Goal: Task Accomplishment & Management: Complete application form

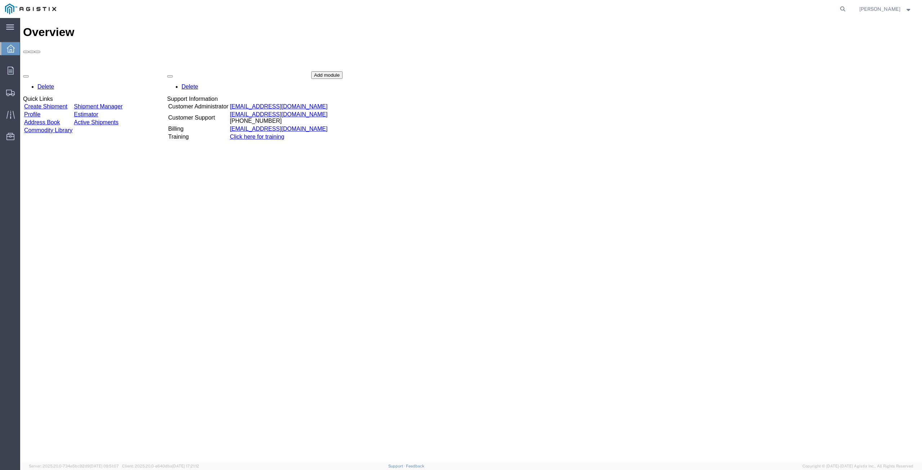
click at [67, 103] on link "Create Shipment" at bounding box center [45, 106] width 43 height 6
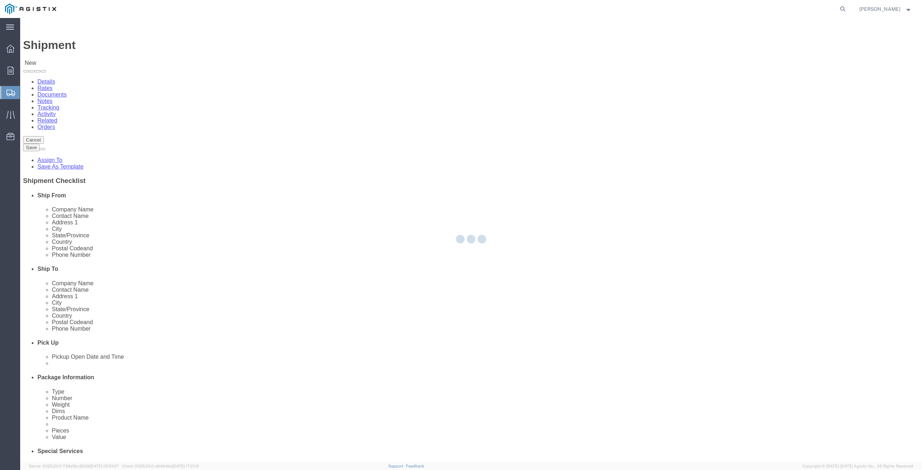
select select
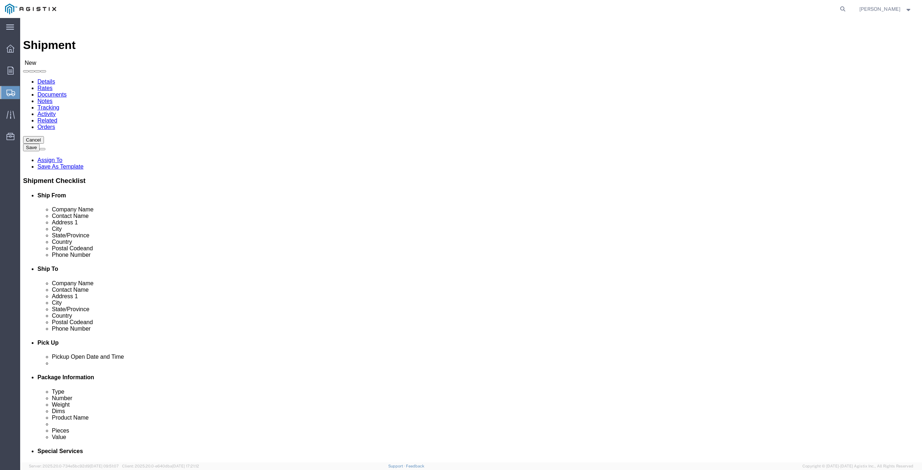
click select "Select PG&E Southern States LLC"
select select "9596"
click select "Select PG&E Southern States LLC"
select select "PURCHORD"
select select
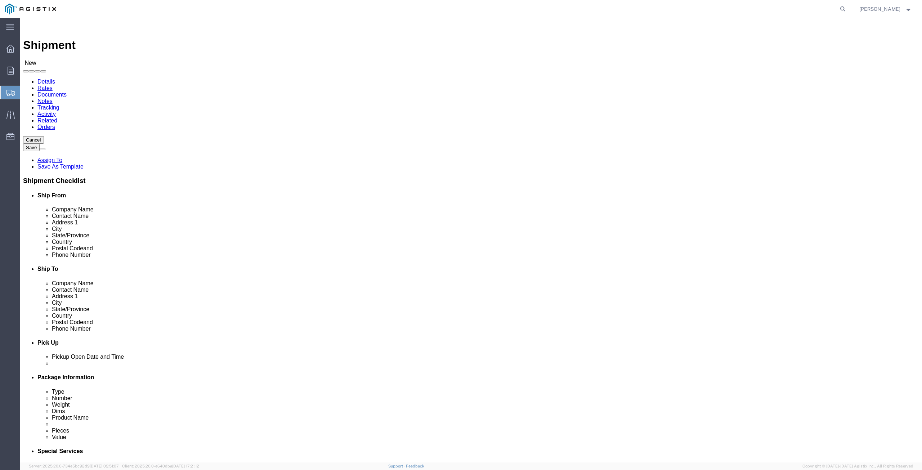
select select
click select "Select All Others [GEOGRAPHIC_DATA] [GEOGRAPHIC_DATA] [GEOGRAPHIC_DATA] [GEOGRA…"
select select "19740"
click select "Select All Others [GEOGRAPHIC_DATA] [GEOGRAPHIC_DATA] [GEOGRAPHIC_DATA] [GEOGRA…"
click input "text"
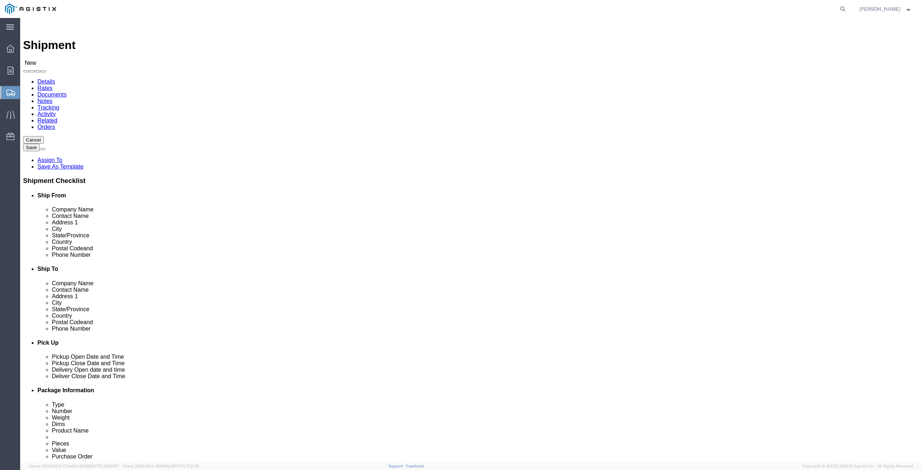
click input "text"
type input "SOUTHERN"
click p "- SOUTHERN STATES LLC - ([PERSON_NAME]) [STREET_ADDRESS][US_STATE]"
select select "GA"
type input "SOUTHERN STATES LLC"
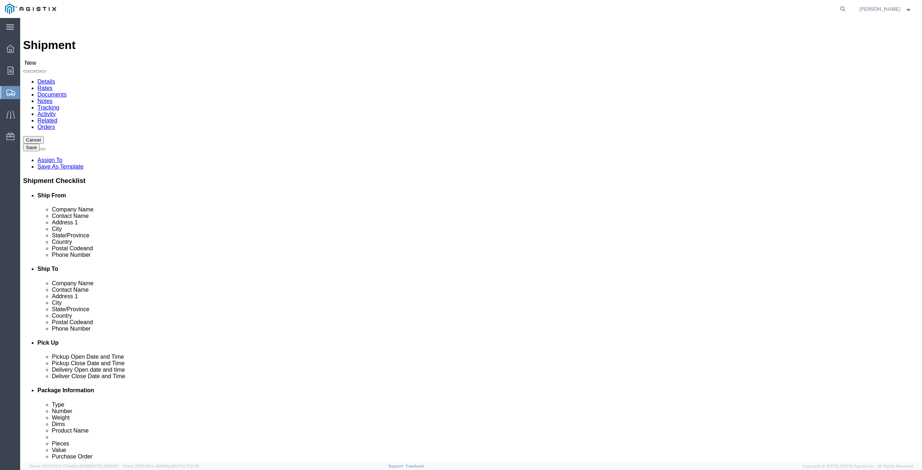
drag, startPoint x: 186, startPoint y: 208, endPoint x: 92, endPoint y: 216, distance: 94.3
click div "Location My Profile Location (OBSOLETE) [PERSON_NAME] SC - GC TRAILER (OBSOLETE…"
type input "[PERSON_NAME]"
click input "text"
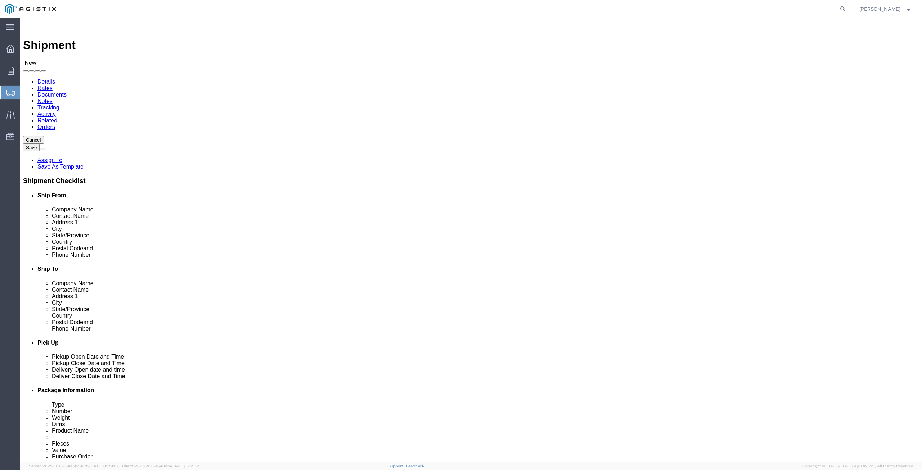
type input "PACIFIC GAS & ELECTRIC CO"
click input "text"
type input "[PERSON_NAME]"
click input "text"
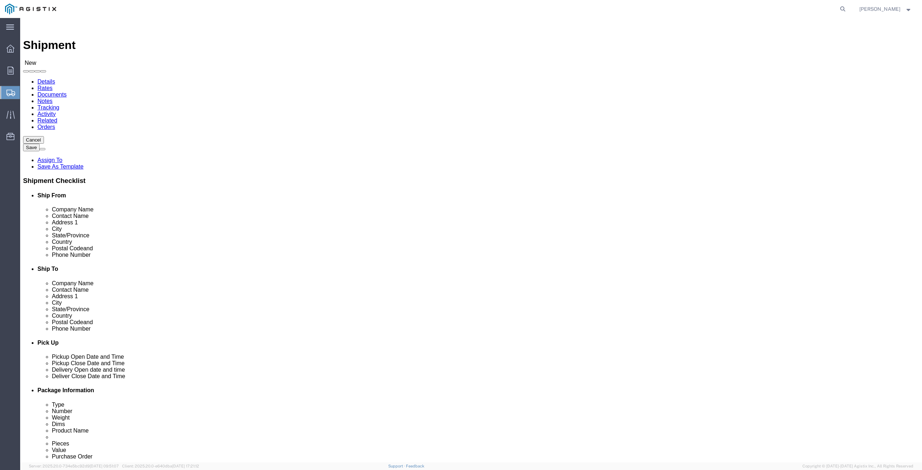
paste input "[STREET_ADDRESS][PERSON_NAME]"
type input "[STREET_ADDRESS][PERSON_NAME]"
click input "text"
click input "Postal Code"
type input "95688"
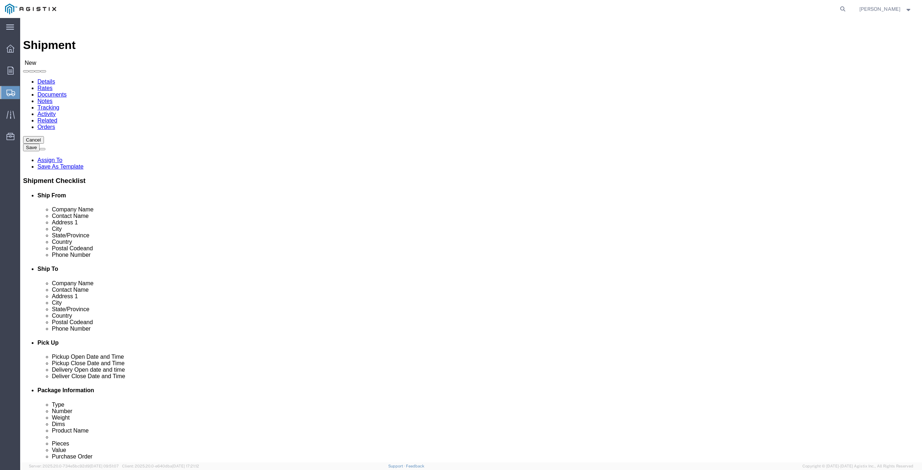
drag, startPoint x: 822, startPoint y: 321, endPoint x: 818, endPoint y: 312, distance: 10.3
click div "Cancel Save Assign To Save As Template Shipment Checklist Ship From Company Nam…"
click input "text"
paste input "VACAVILLE"
type input "VACAVILLE"
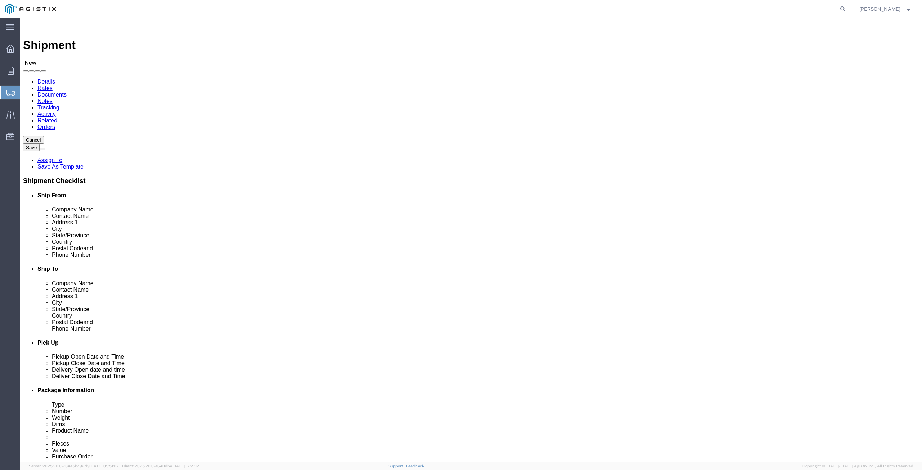
scroll to position [69, 0]
click p "- PG&E - () [STREET_ADDRESS][PERSON_NAME]"
select select "CA"
type input "[GEOGRAPHIC_DATA]"
click icon
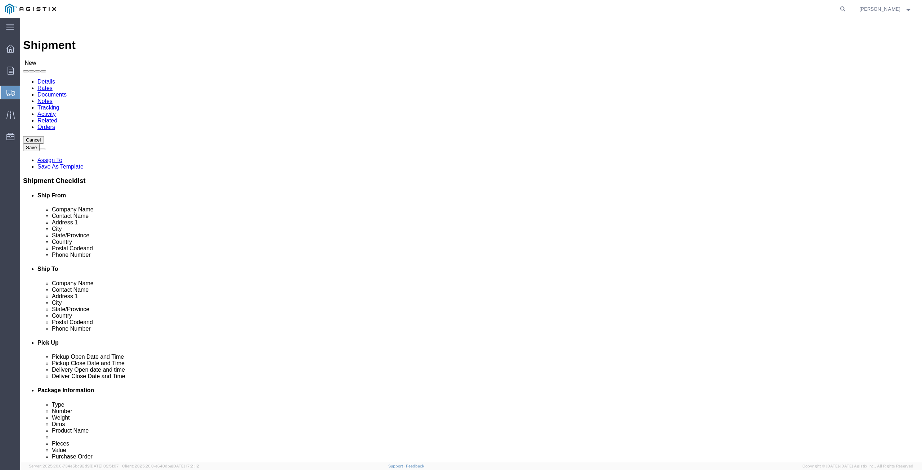
click input "text"
type input "[PHONE_NUMBER]"
click input "[PERSON_NAME]"
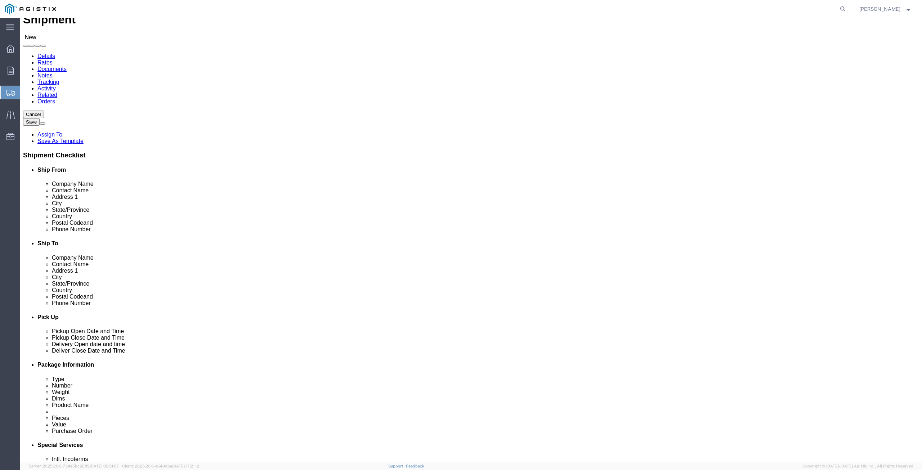
scroll to position [108, 0]
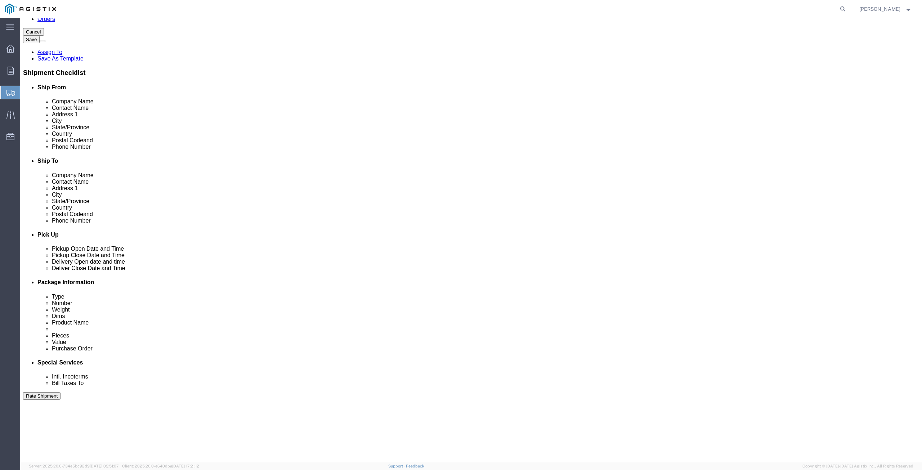
type input "[PERSON_NAME]"
click icon
click div "[DATE] 8:00 AM"
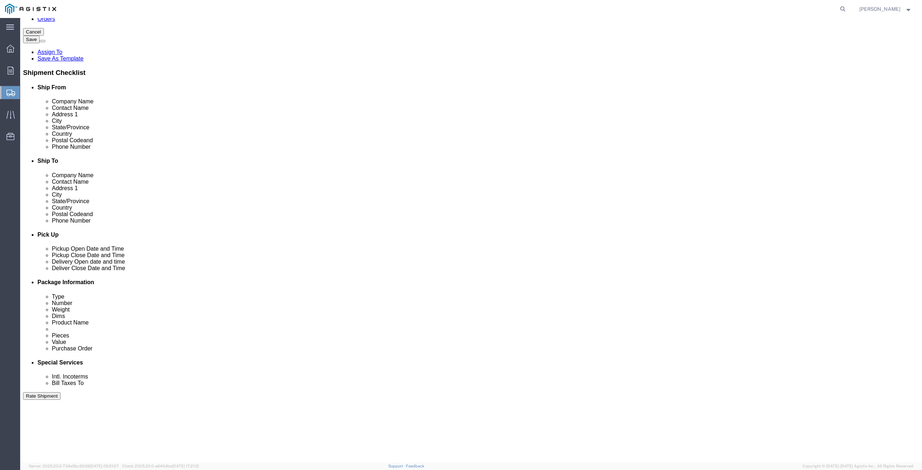
scroll to position [235, 0]
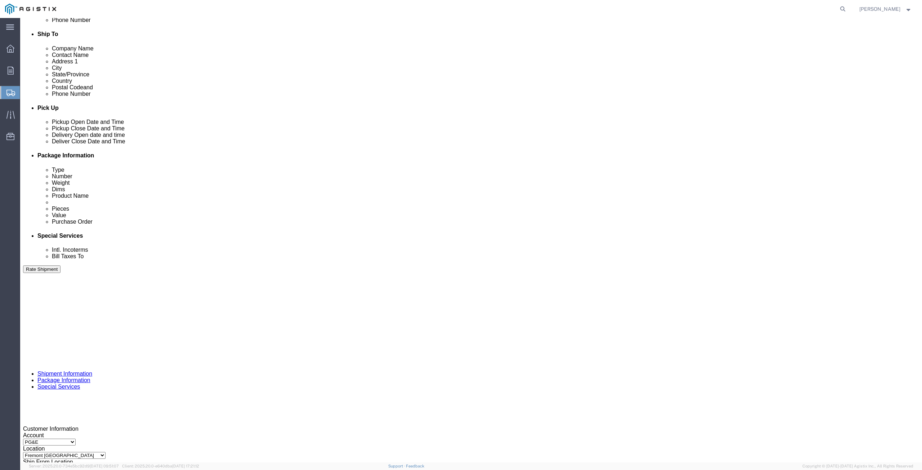
click div "Close Time 8:00 AM [DATE] 8:00 AM - [DATE] 8:00 AM Cancel Apply"
click input "8:00 AM"
click icon
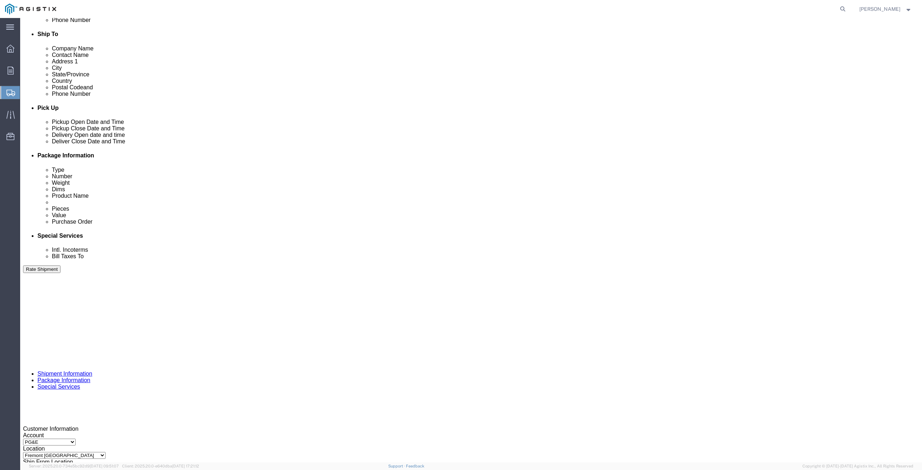
click icon
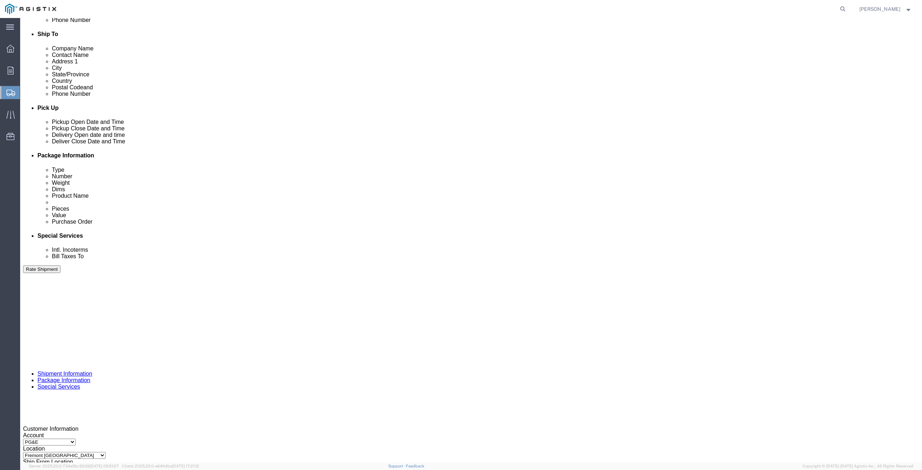
click icon
click input "8:00 AM"
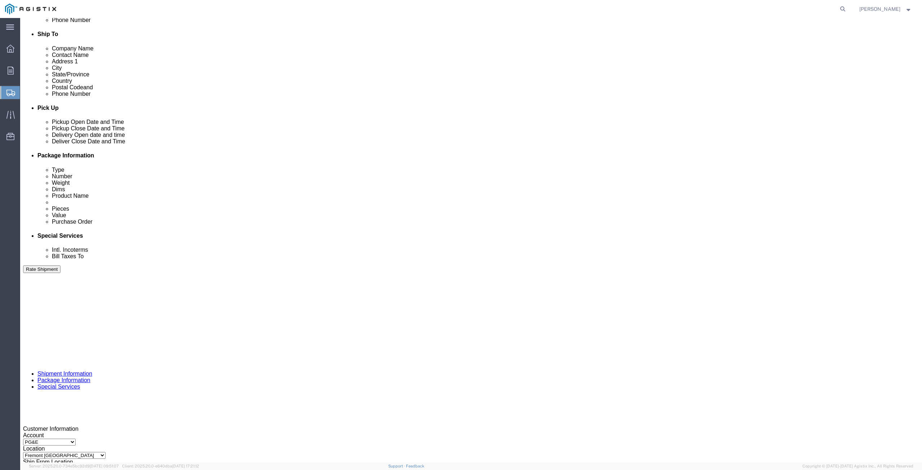
click input "8:00 AM"
click icon
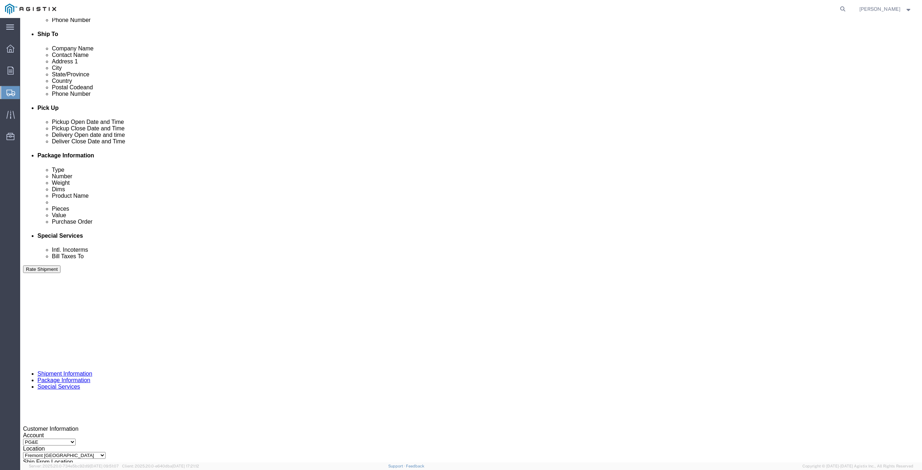
click icon
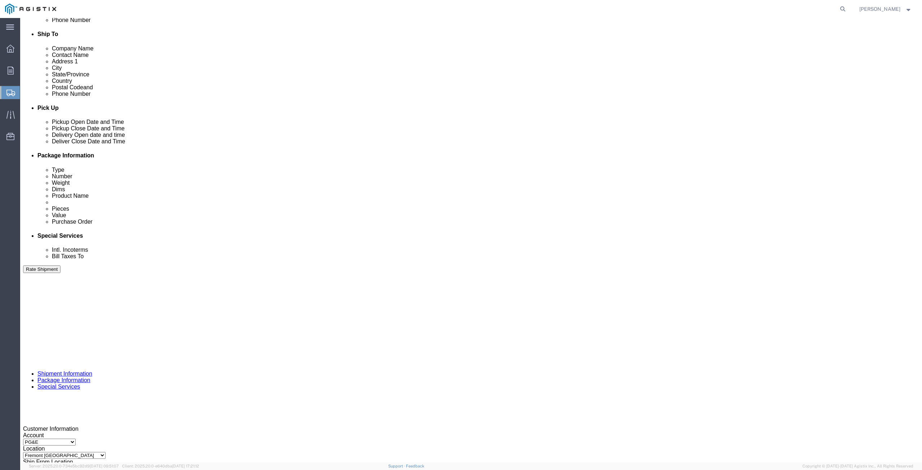
click icon
click label "Close Time"
click input "8:00 AM"
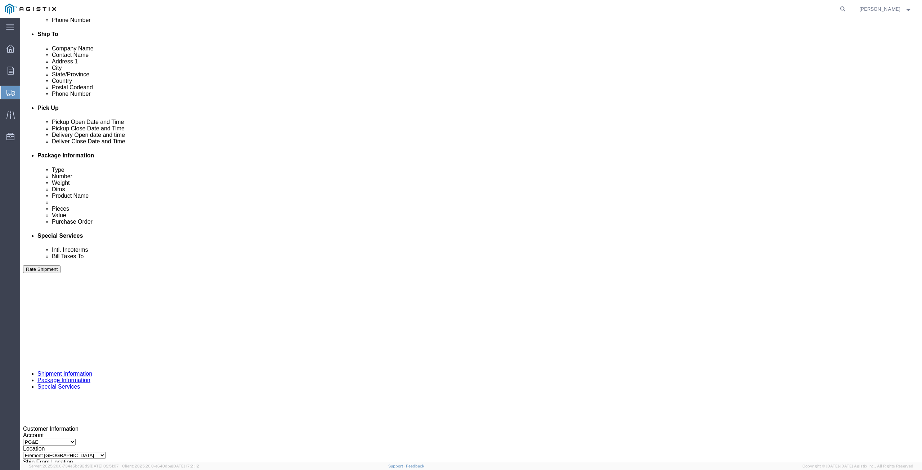
click input "8:00 AM"
drag, startPoint x: 229, startPoint y: 333, endPoint x: 227, endPoint y: 329, distance: 4.2
click input "8:00 AM"
click div "Please fix the following errors Customer Information Account Select PG&E [GEOGR…"
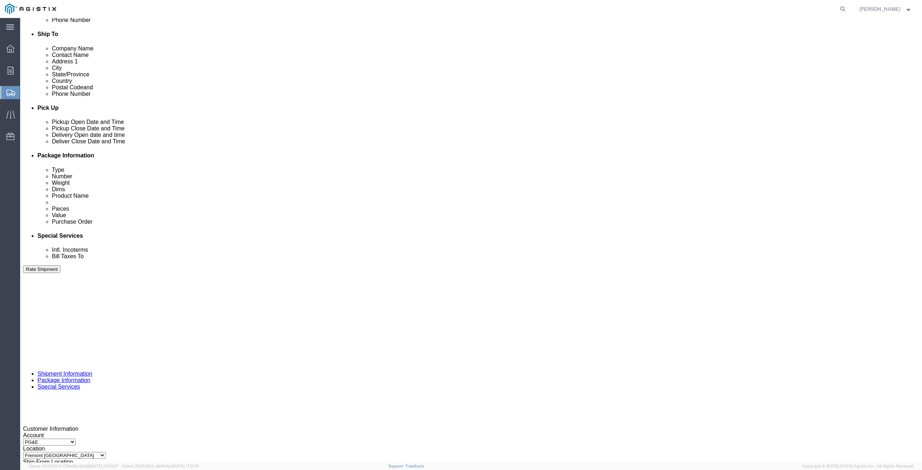
click icon
click div "[DATE] 8:00 AM"
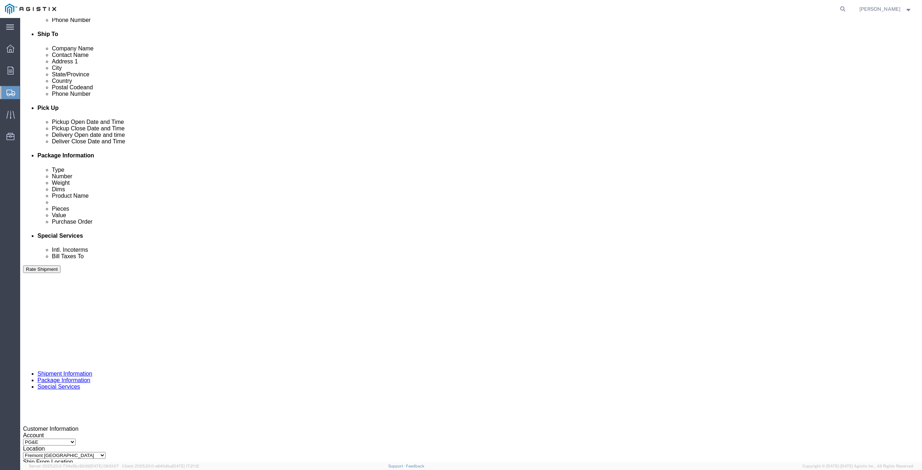
click input "8:00 AM"
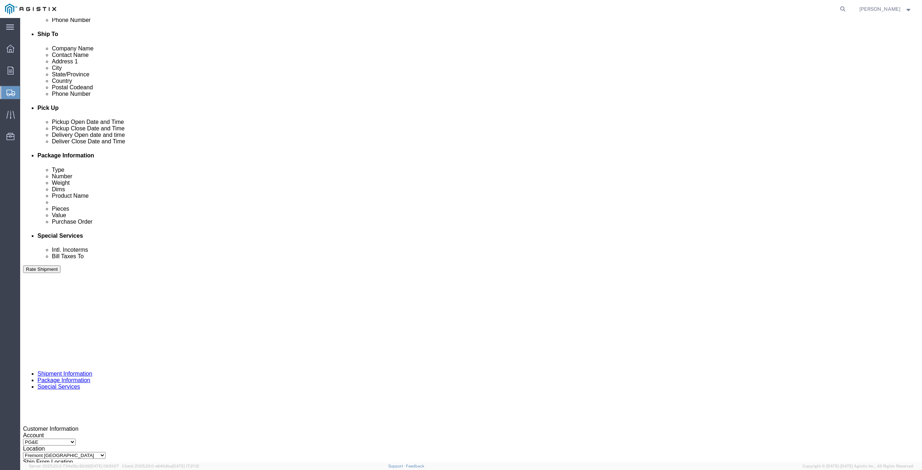
click input "8:00 AM"
type input "8:00 PM"
click button "Apply"
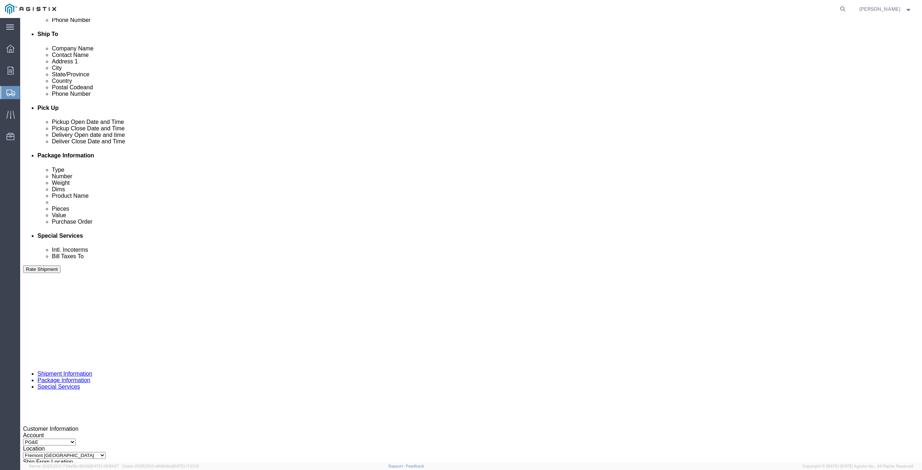
click div
click button "Apply"
click div "[DATE] 9:00 PM"
click input "9:00 PM"
type input "9:00 AM"
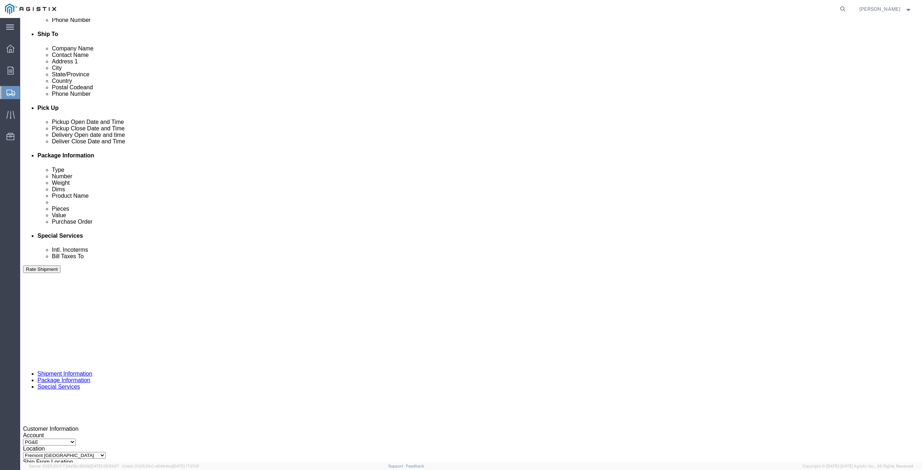
click button "Apply"
click div "Deliver Close Date Deliver Close Time Deliver Close Date and Time"
click icon
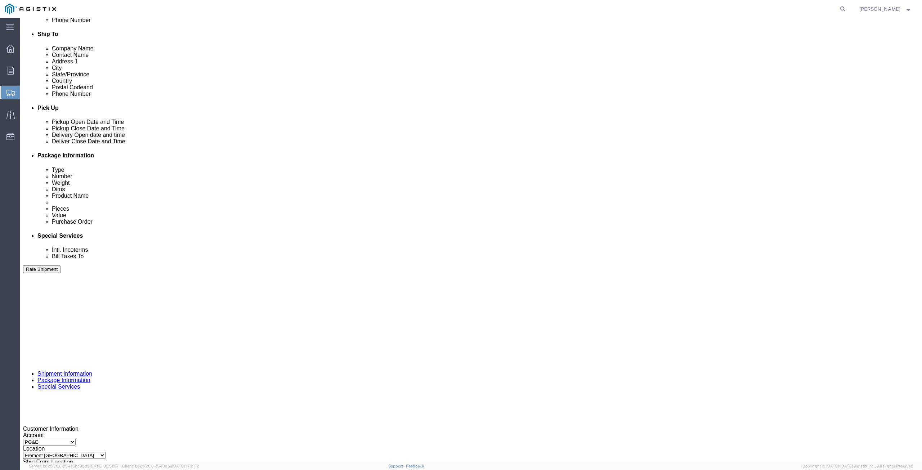
click icon
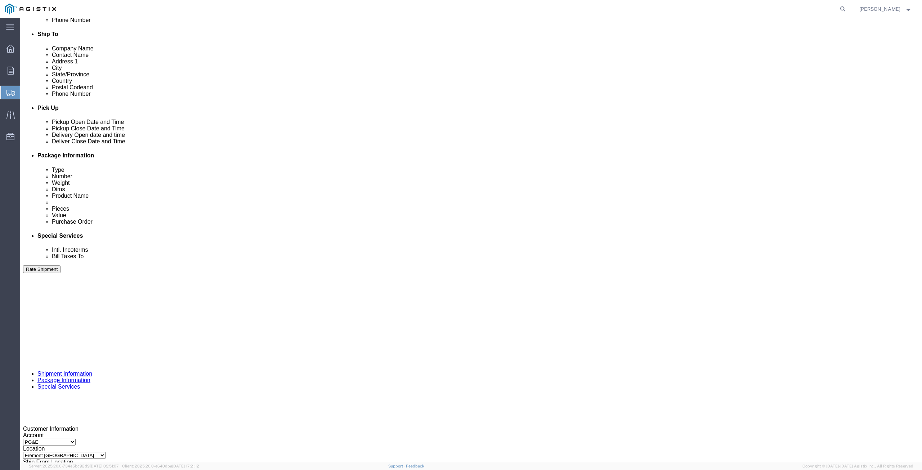
click div
type input "3:00 PM"
click button "Apply"
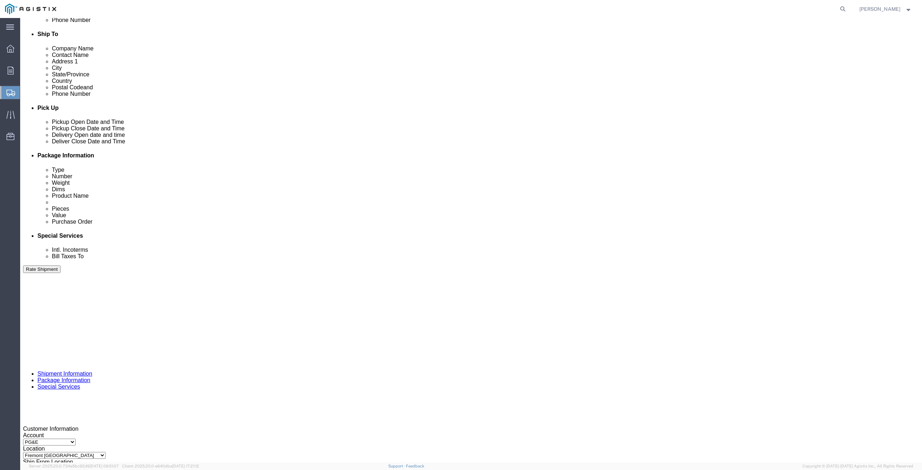
click input "text"
type input "2701250297"
click select "Select Account Type Activity ID Airline Appointment Number ASN Batch Request # …"
select select "JOBNUM"
click select "Select Account Type Activity ID Airline Appointment Number ASN Batch Request # …"
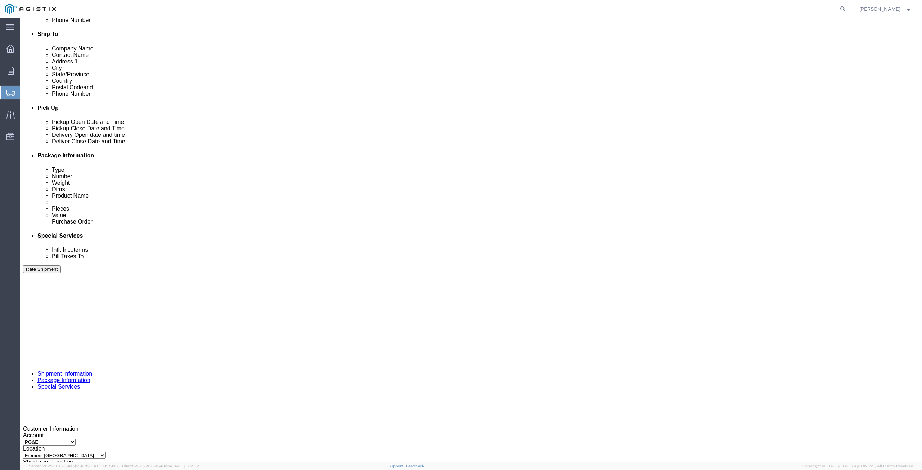
click input "text"
type input "819034"
click select "Select Account Type Activity ID Airline Appointment Number ASN Batch Request # …"
click div "Shipping Mode (Optional)"
click select "Select Air Less than Truckload Multi-Leg Ocean Freight Rail Small Parcel Truckl…"
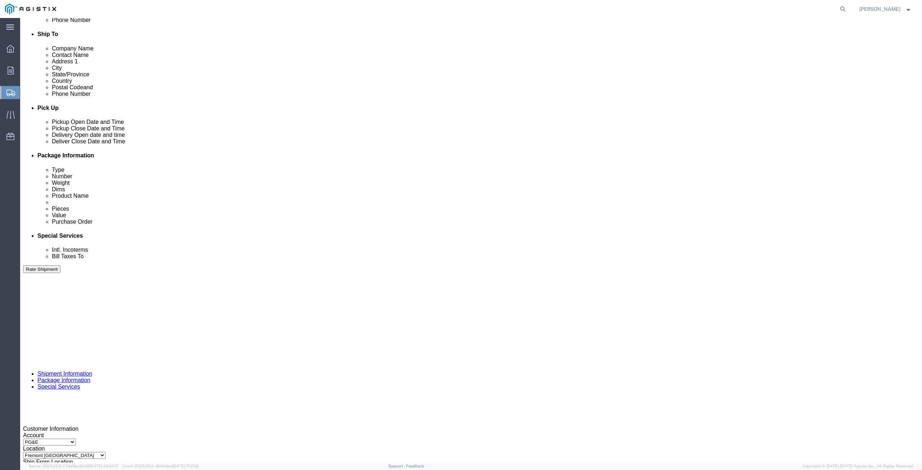
select select "SMAL"
click select "Select Air Less than Truckload Multi-Leg Ocean Freight Rail Small Parcel Truckl…"
click icon
click input "text"
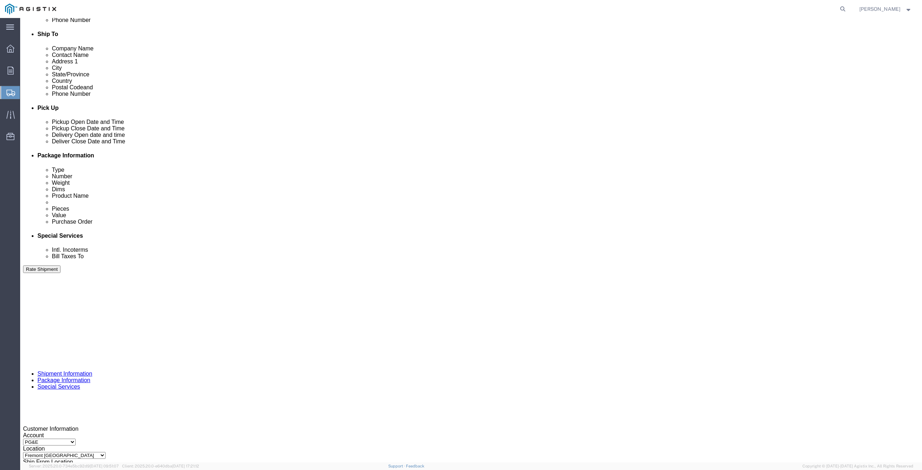
click input "text"
click div "Vehicle Size Container Number Owner Select Shipper Vessel"
click div
click button "Continue"
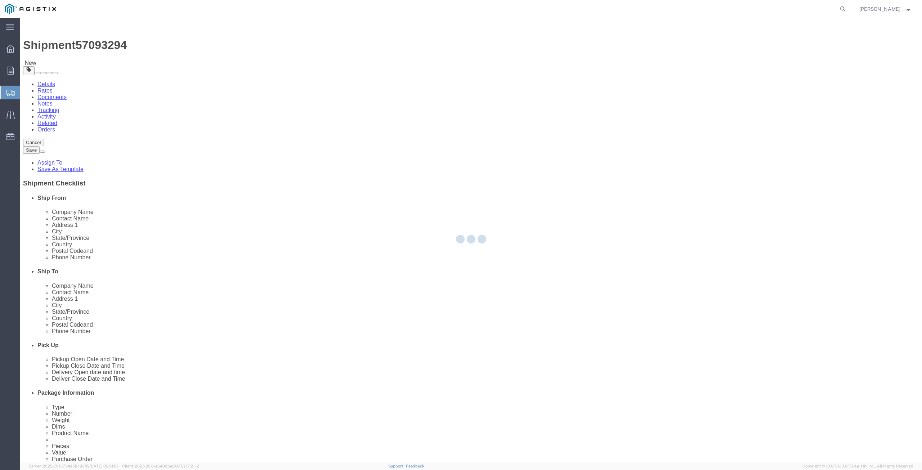
select select "YRPK"
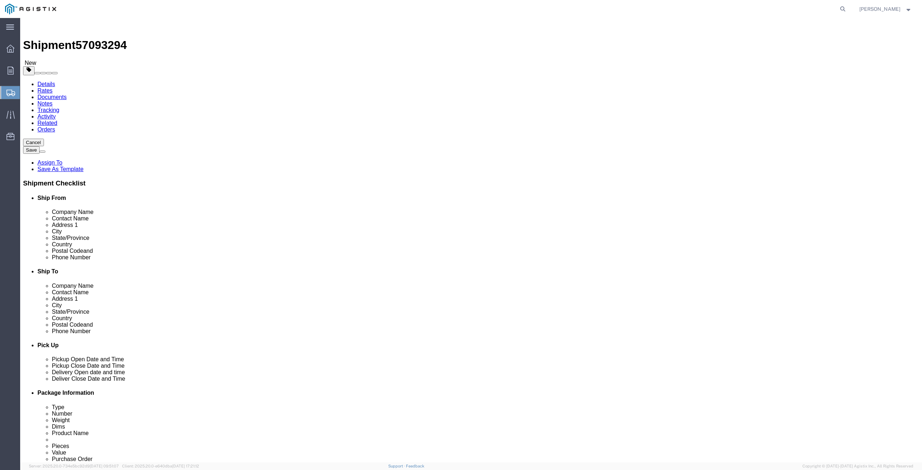
click input "text"
type input "22"
click input "text"
type input "14"
click input "text"
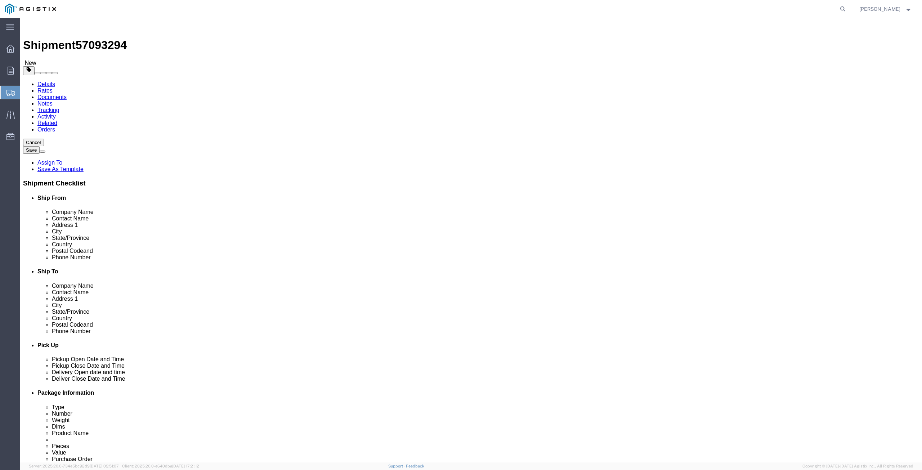
type input "12"
drag, startPoint x: 150, startPoint y: 170, endPoint x: 130, endPoint y: 171, distance: 19.9
click div "0.00 Select kgs lbs"
type input "50"
click select "Select Bulk Bundle(s) Cardboard Box(es) Carton(s) Crate(s) Drum(s) (Fiberboard)…"
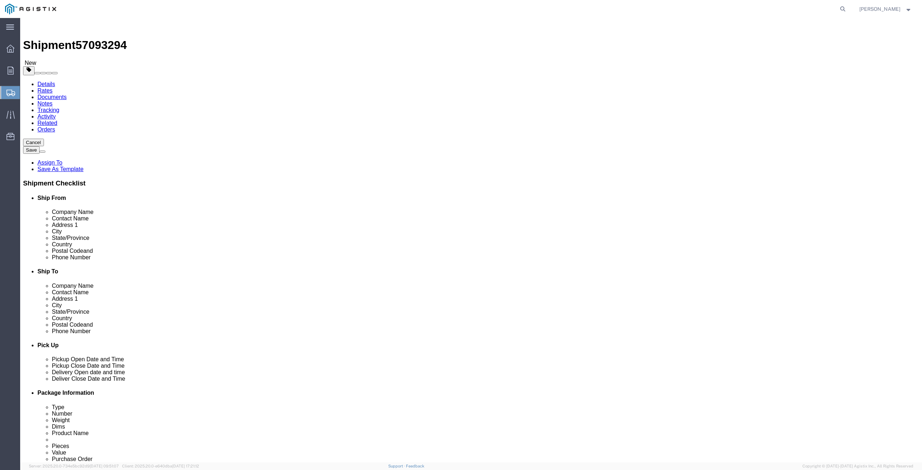
click select "Select Bulk Bundle(s) Cardboard Box(es) Carton(s) Crate(s) Drum(s) (Fiberboard)…"
click button "Continue"
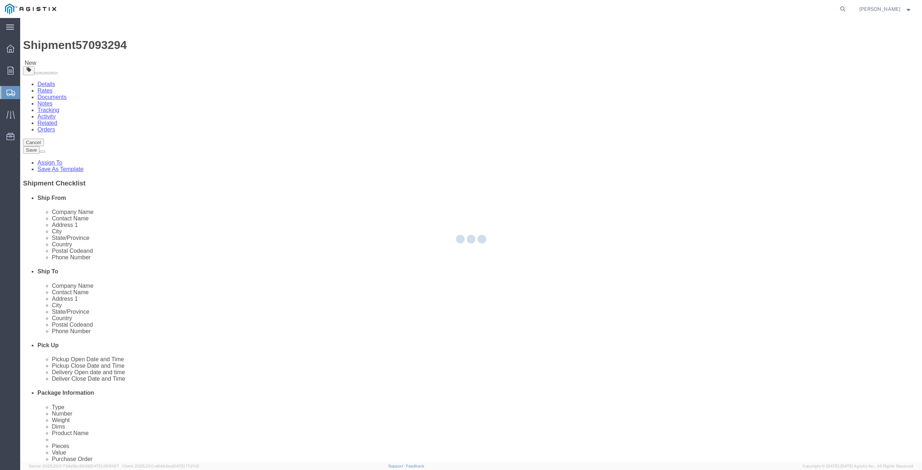
select select
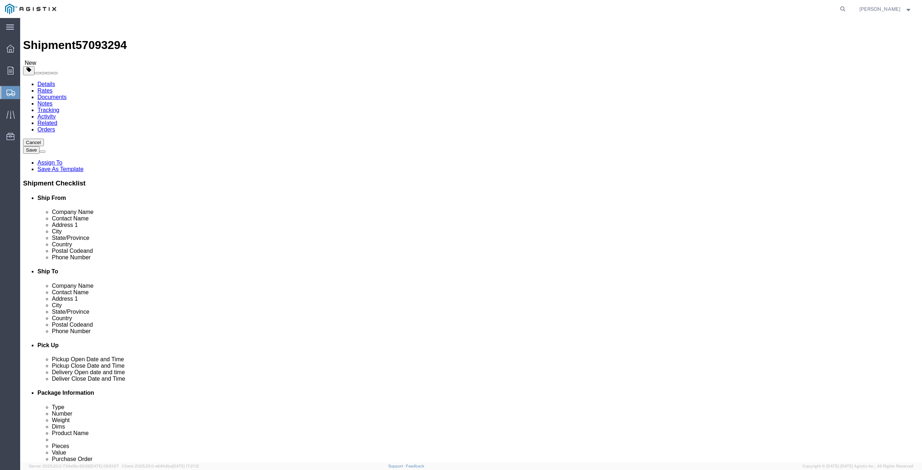
click span "Select one or more"
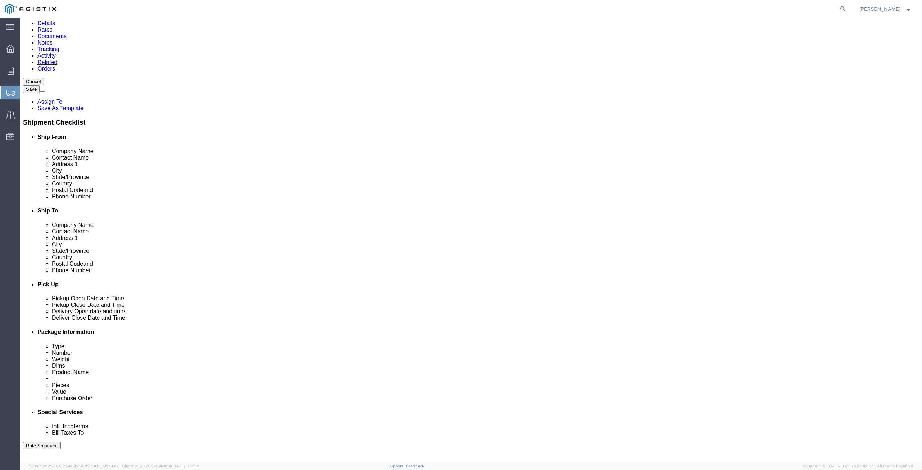
scroll to position [72, 0]
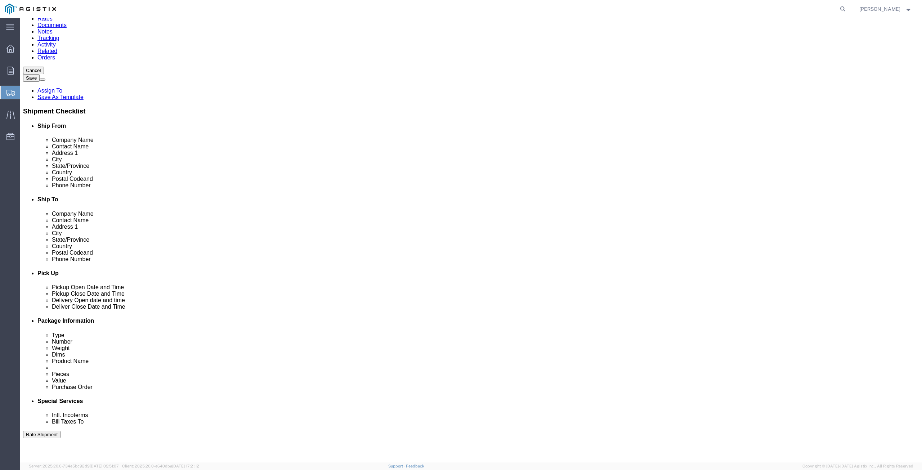
click select "Select 1 Day 2 Day 3-5 Day Economy 5+ Day"
select select "3-5 Day Economy"
click select "Select 1 Day 2 Day 3-5 Day Economy 5+ Day"
click select "Select ATA DTA DTD"
click div "Service Level Select 1 Day 2 Day 3-5 Day Economy 5+ Day Delivery Options Select…"
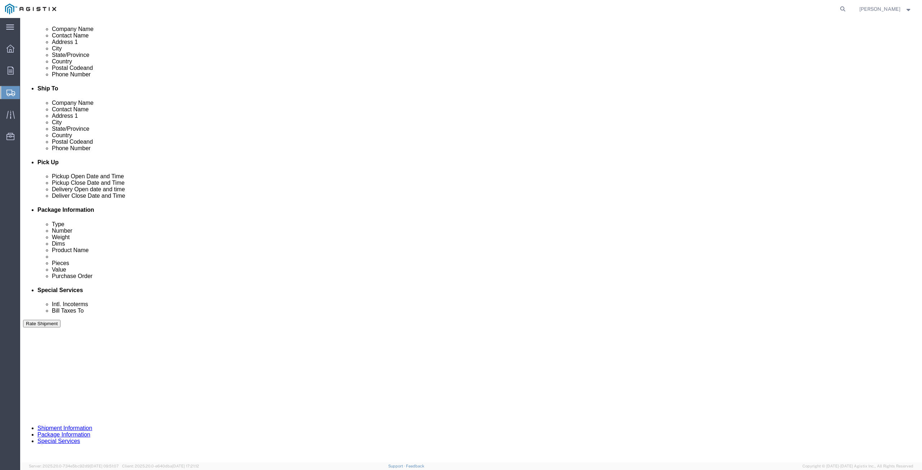
scroll to position [216, 0]
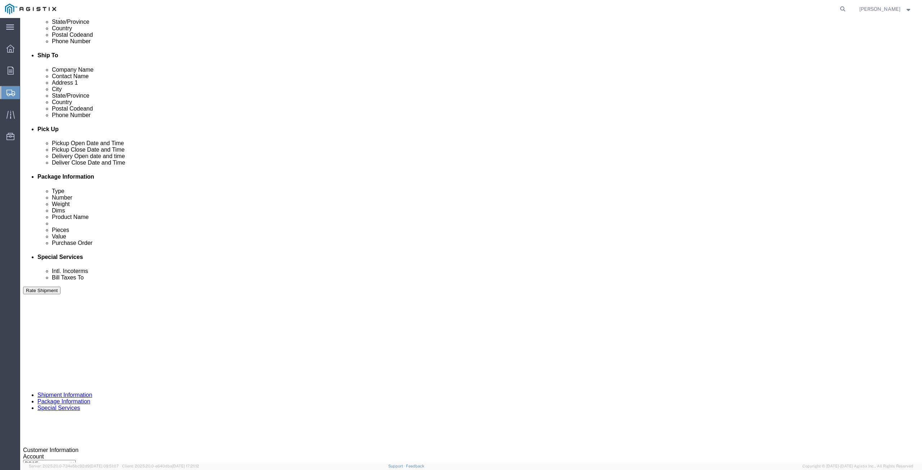
click input "Shipping Label"
checkbox input "true"
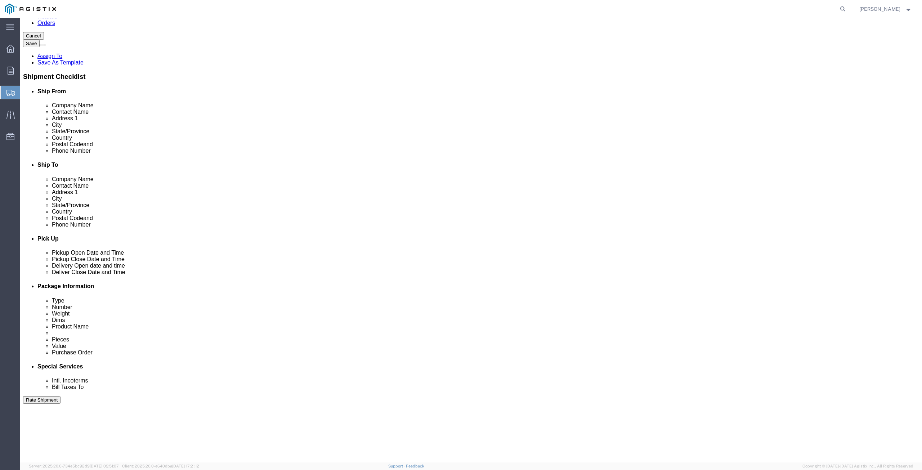
scroll to position [108, 0]
click select "Select Recipient Account Sender/Shipper Third Party Account"
select select "THRD"
click select "Select Recipient Account Sender/Shipper Third Party Account"
select select
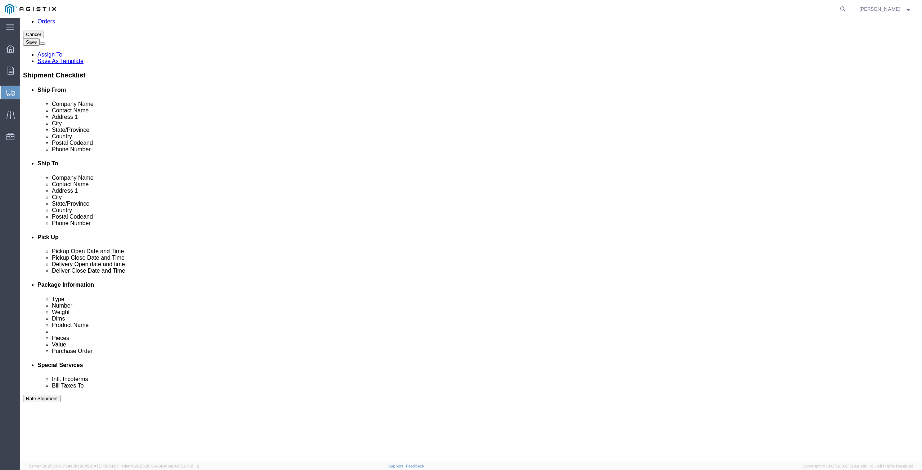
click select "Select [GEOGRAPHIC_DATA] [GEOGRAPHIC_DATA] [GEOGRAPHIC_DATA] [GEOGRAPHIC_DATA] …"
select select "US"
click select "Select [GEOGRAPHIC_DATA] [GEOGRAPHIC_DATA] [GEOGRAPHIC_DATA] [GEOGRAPHIC_DATA] …"
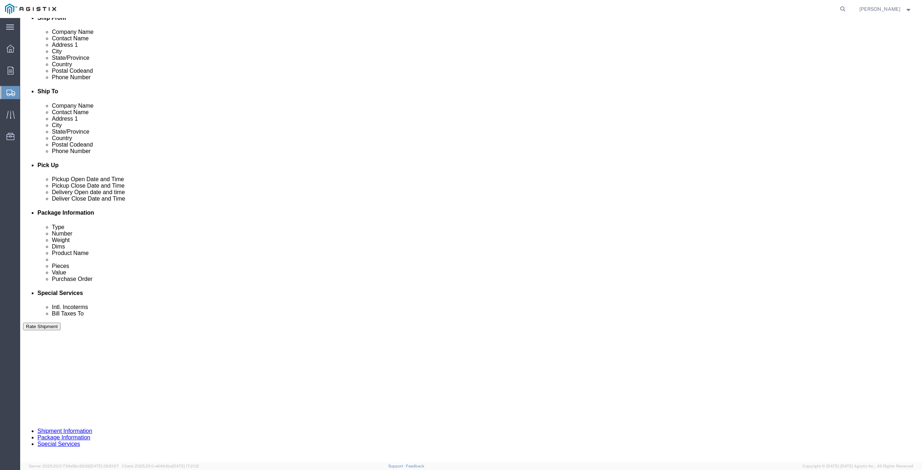
scroll to position [216, 0]
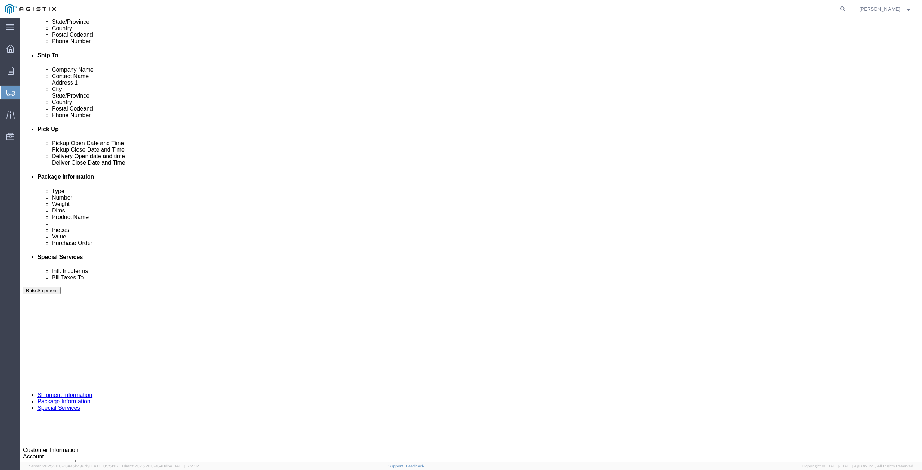
click input "text"
paste input "PACIFIC GAS & ELECTRIC CO"
type input "PACIFIC GAS & ELECTRIC CO"
click input "text"
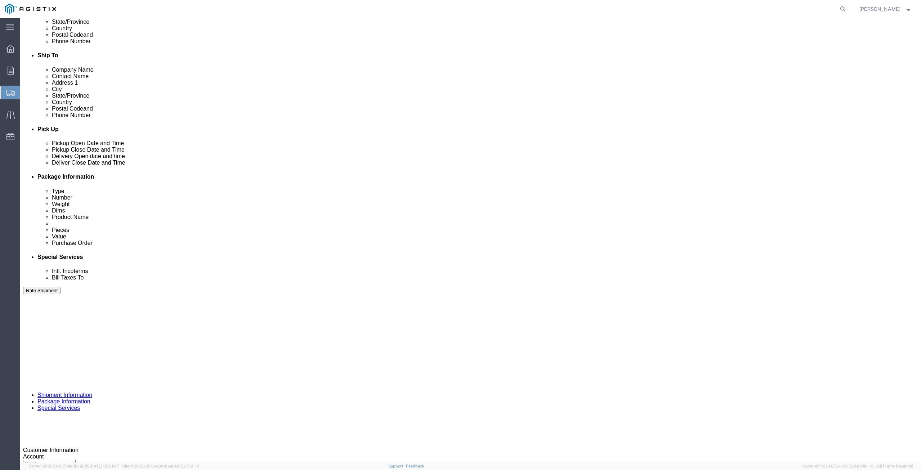
paste input "PO BOX 7760"
type input "PO BOX 7760"
click select "Select [GEOGRAPHIC_DATA] [GEOGRAPHIC_DATA] [GEOGRAPHIC_DATA] [GEOGRAPHIC_DATA] …"
select select "US"
click select "Select [GEOGRAPHIC_DATA] [GEOGRAPHIC_DATA] [GEOGRAPHIC_DATA] [GEOGRAPHIC_DATA] …"
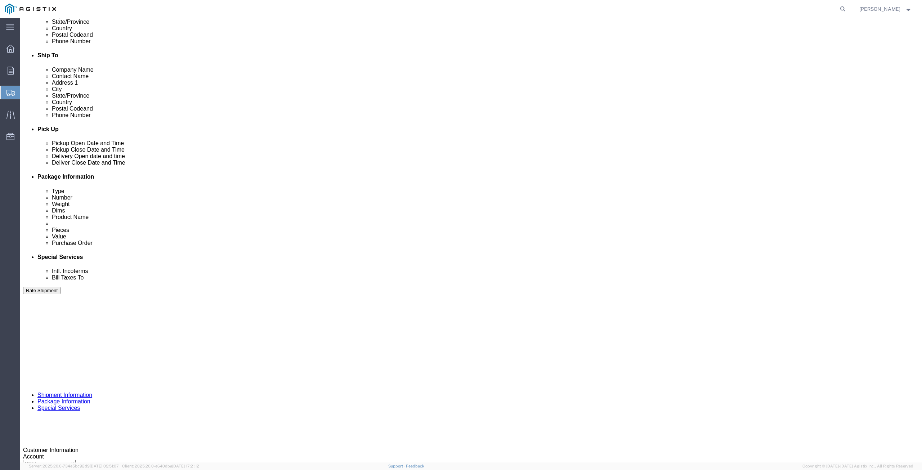
scroll to position [1, 0]
select select "CA"
click input "text"
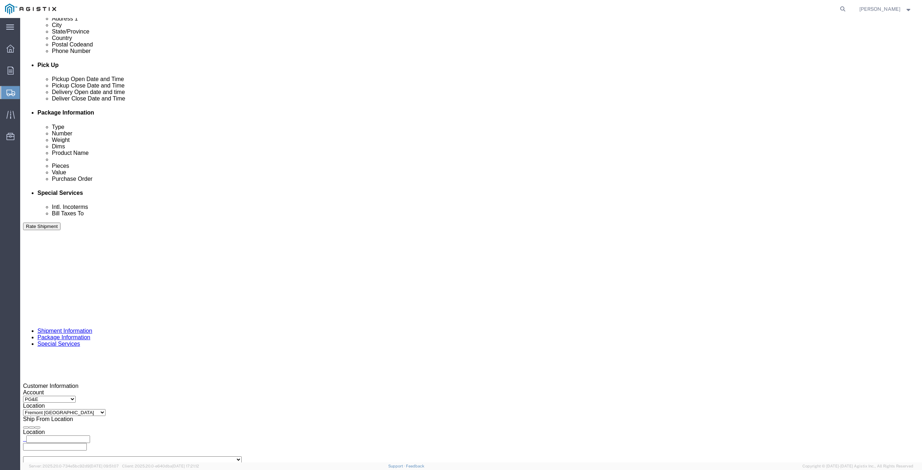
scroll to position [324, 0]
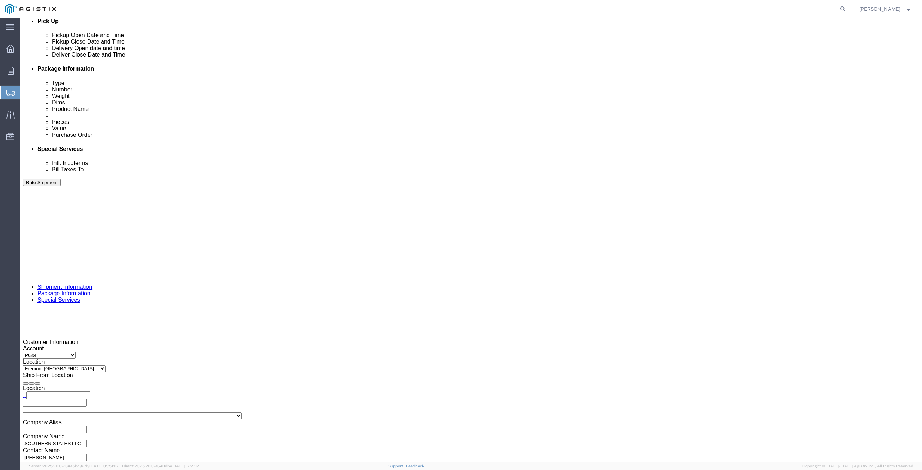
type input "[PHONE_NUMBER]"
click input "text"
type input "[PERSON_NAME]"
click input "text"
type input "V"
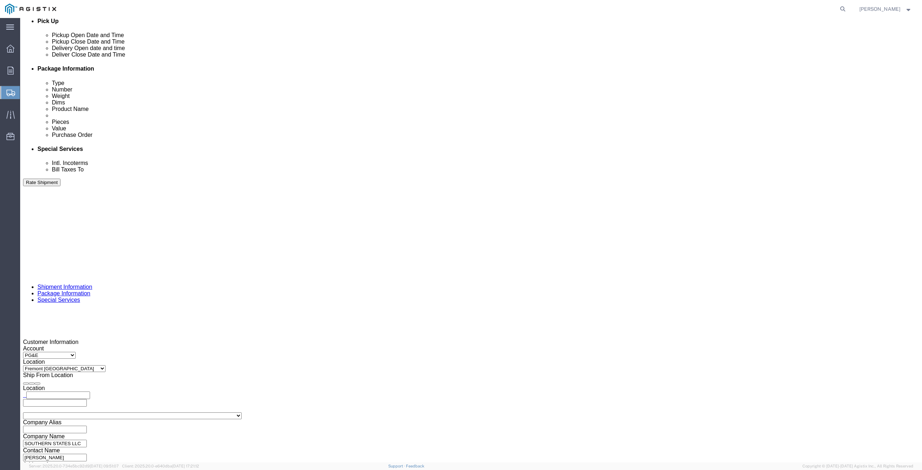
type input "VACAVILLE"
click input "text"
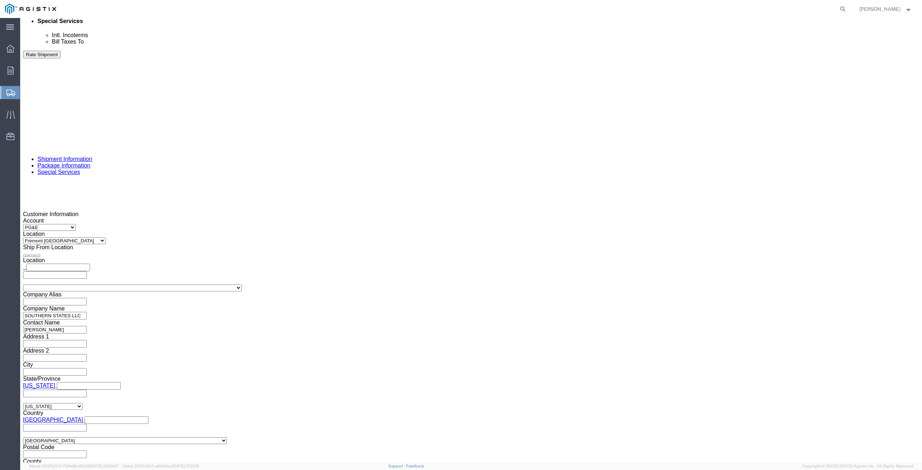
scroll to position [468, 0]
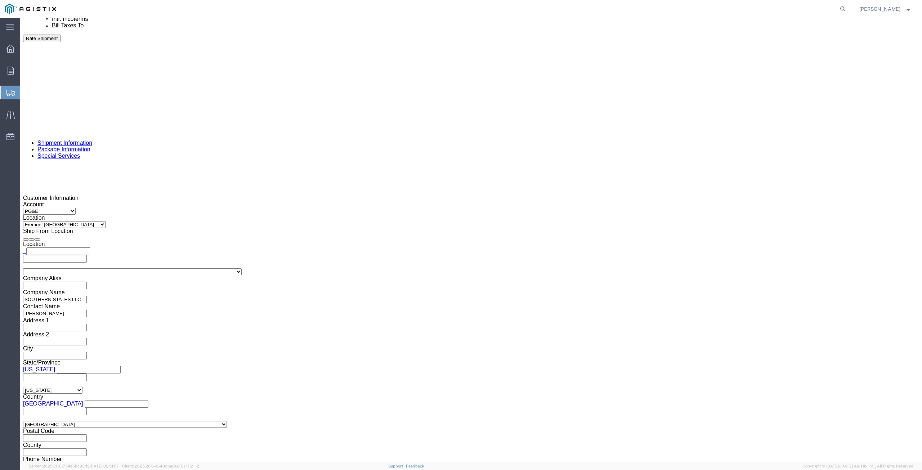
type input "95688"
click icon
click input "text"
type input "[PERSON_NAME][EMAIL_ADDRESS][DOMAIN_NAME]"
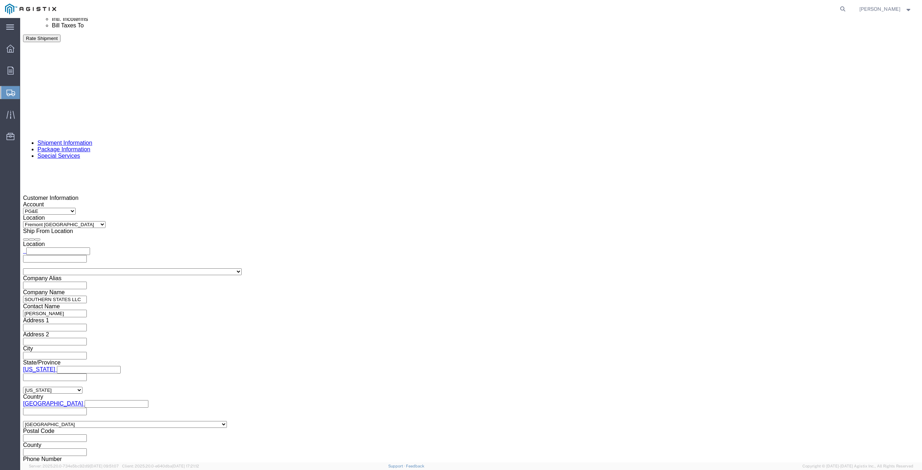
click input "BOL"
checkbox input "true"
click input "Packing List"
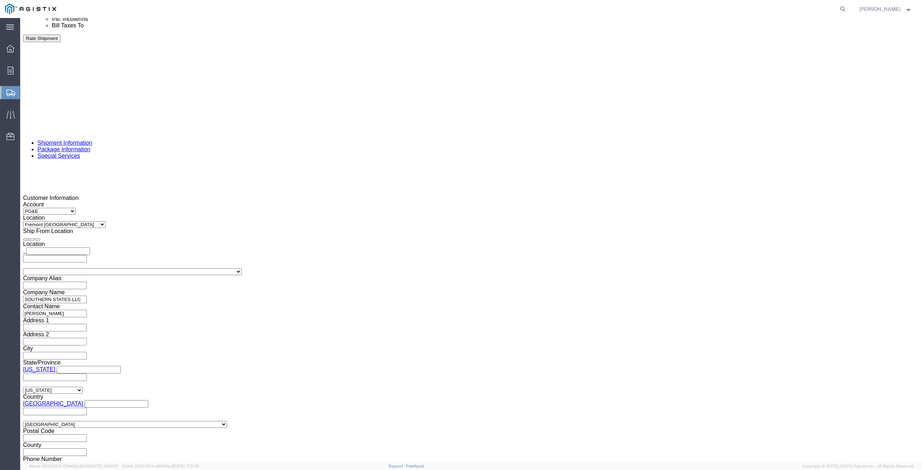
checkbox input "true"
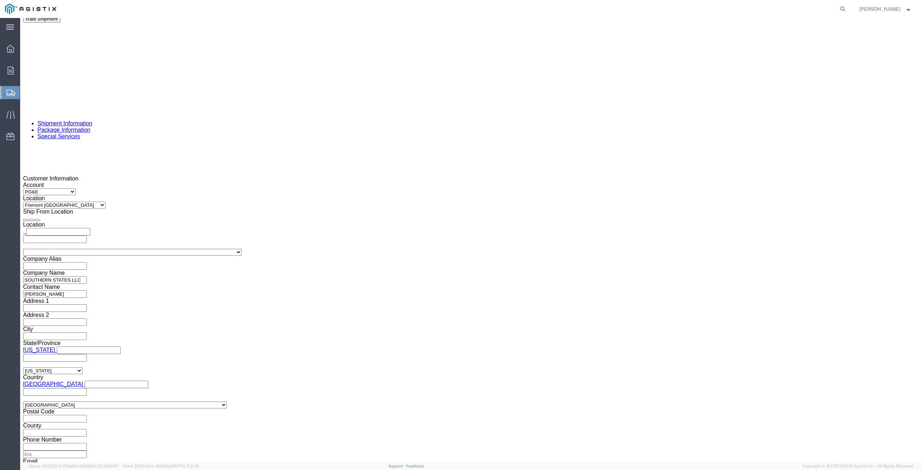
scroll to position [576, 0]
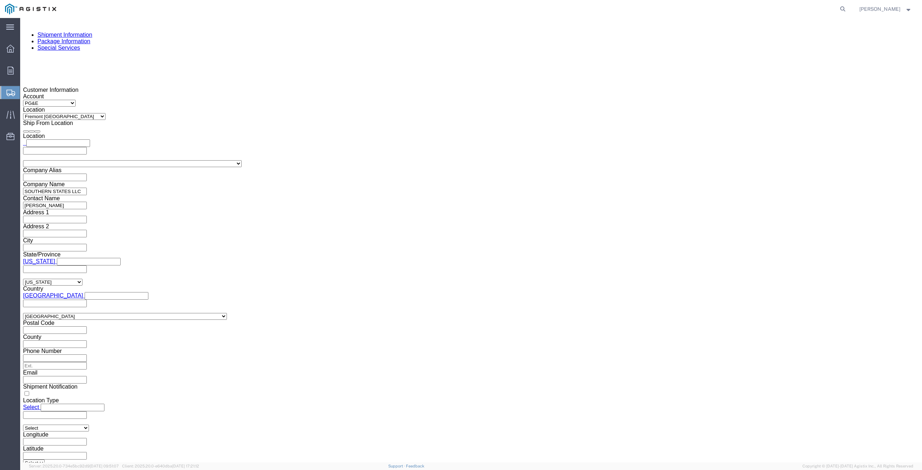
click button "Rate Shipment"
click link "Details"
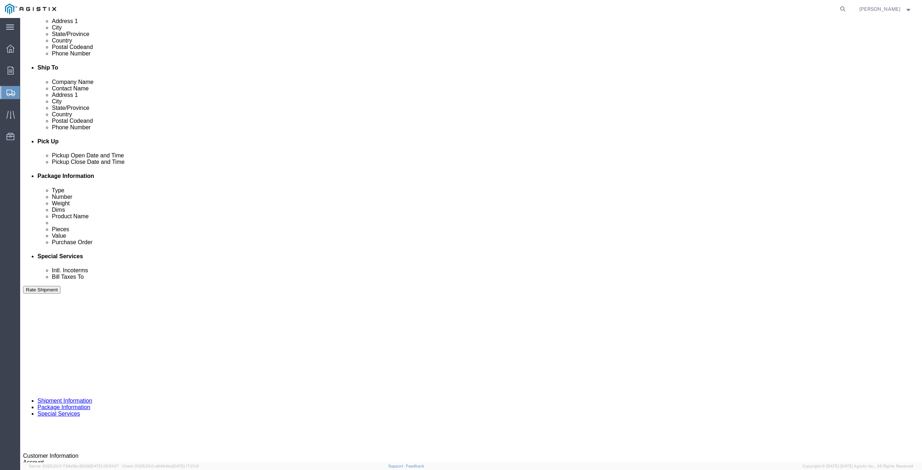
scroll to position [199, 0]
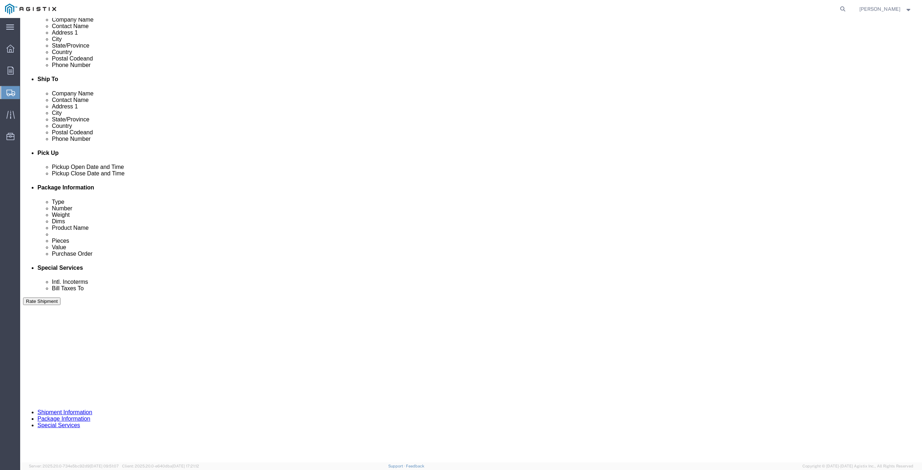
drag, startPoint x: 227, startPoint y: 120, endPoint x: 122, endPoint y: 117, distance: 104.9
click div "Email [PERSON_NAME][EMAIL_ADDRESS][DOMAIN_NAME]"
type input "S"
type input "[PERSON_NAME][EMAIL_ADDRESS][DOMAIN_NAME]"
click label
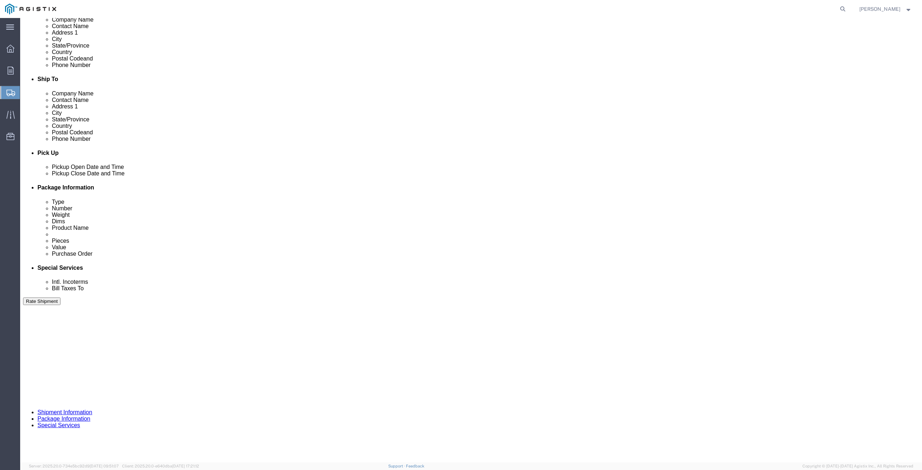
click input "checkbox"
checkbox input "false"
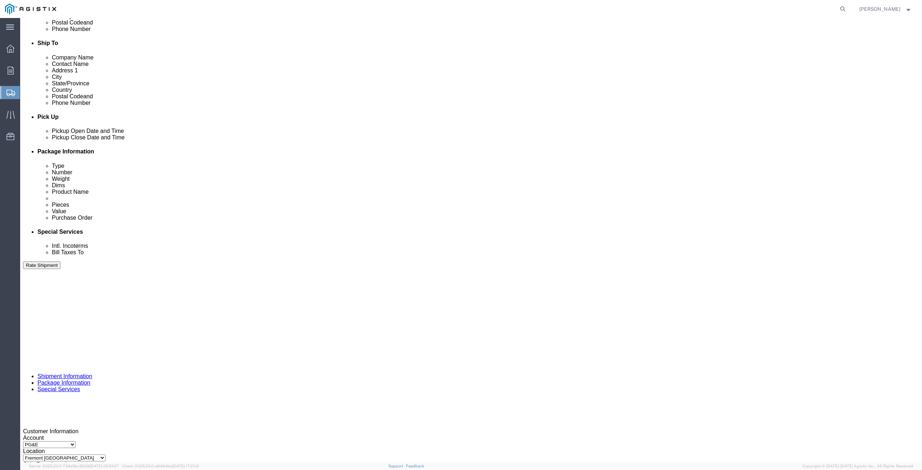
click button "Continue"
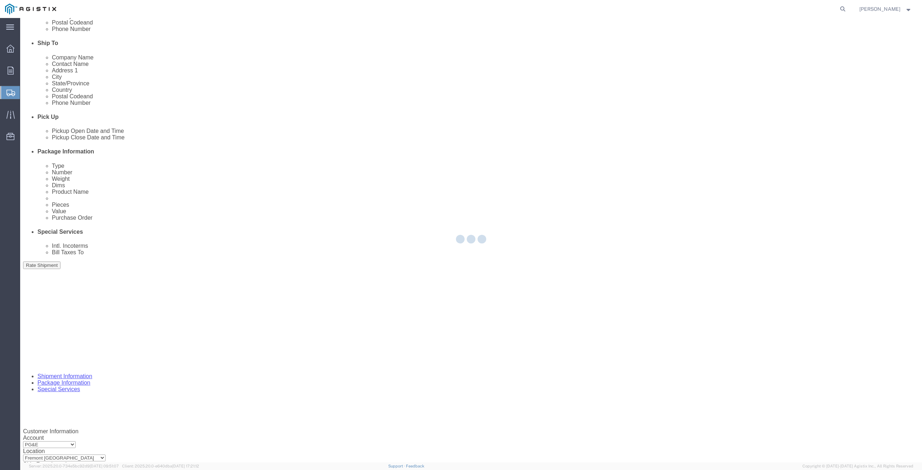
scroll to position [0, 0]
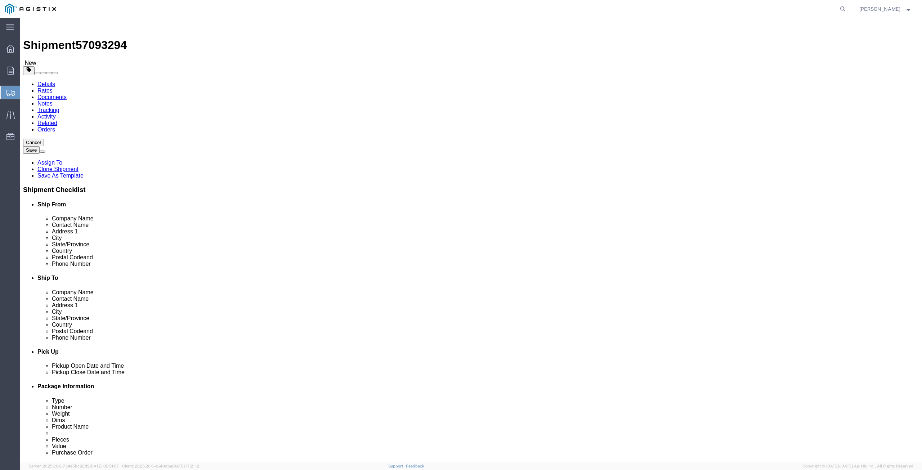
click span
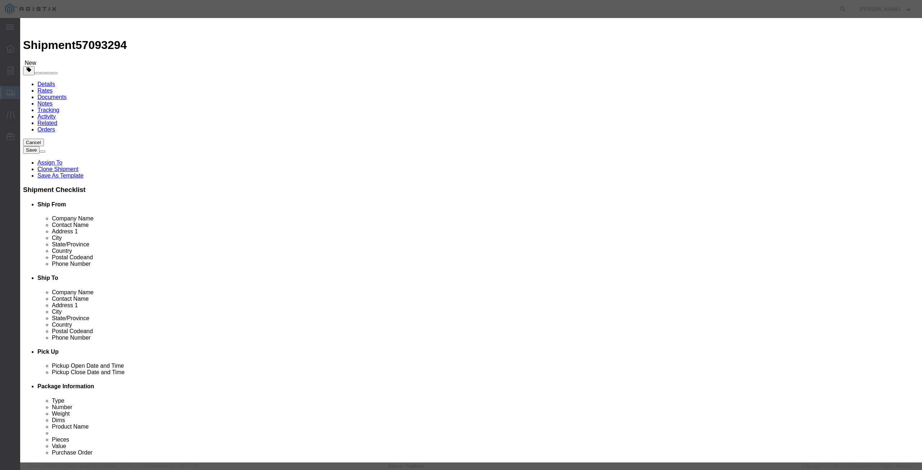
click input "text"
type input "switch parts(hogo)"
drag, startPoint x: 340, startPoint y: 67, endPoint x: 317, endPoint y: 67, distance: 22.7
click div "Pieces 0 Select Bag Barrels 100Board Feet Bottle Box Blister Pack Carats Can Ca…"
type input "1"
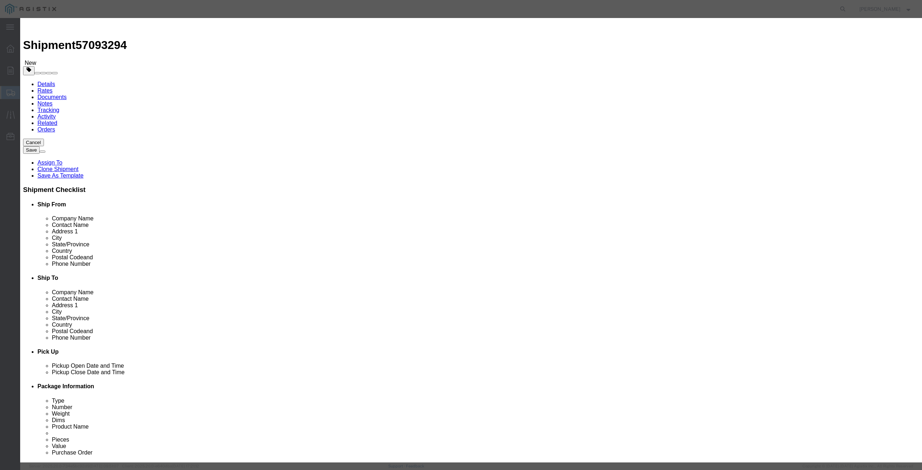
drag, startPoint x: 332, startPoint y: 67, endPoint x: 327, endPoint y: 67, distance: 4.7
click input "1"
type input "2"
click select "Select 50 55 60 65 70 85 92.5 100 125 175 250 300 400"
select select "70"
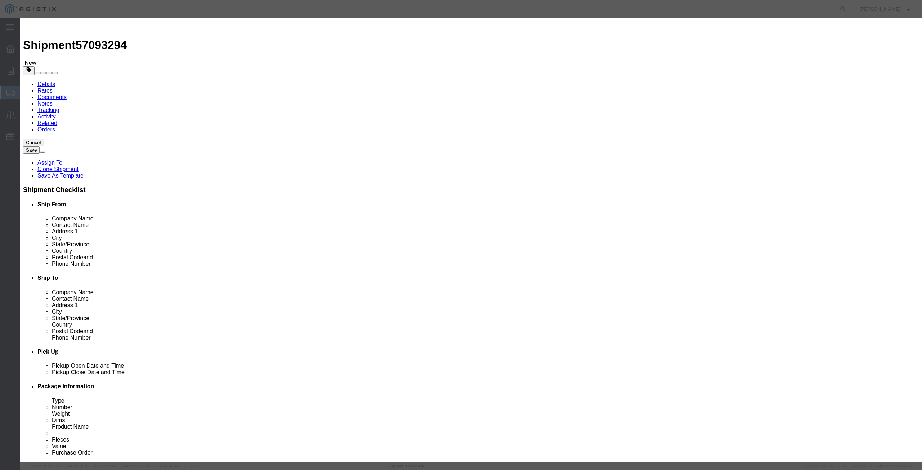
click select "Select 50 55 60 65 70 85 92.5 100 125 175 250 300 400"
click input "text"
drag, startPoint x: 339, startPoint y: 95, endPoint x: 326, endPoint y: 98, distance: 13.7
click select "Select 50 55 60 65 70 85 92.5 100 125 175 250 300 400"
click input "text"
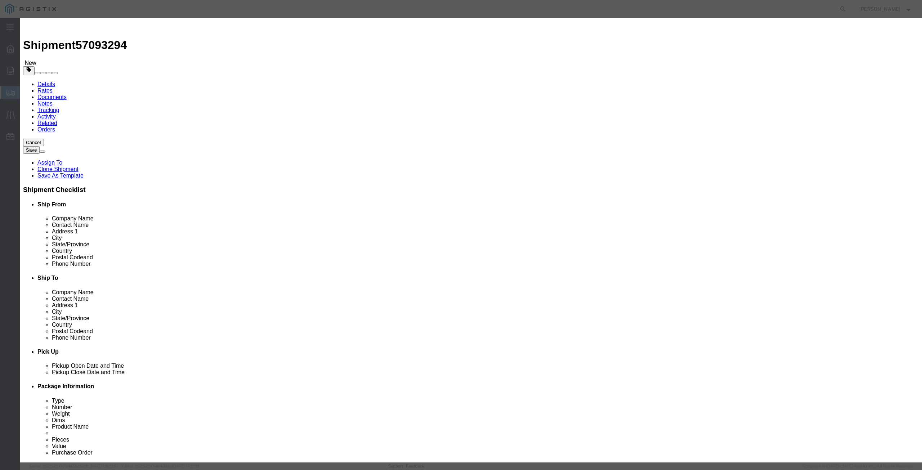
click input "text"
paste input "2900.00"
type input "2900.00"
drag, startPoint x: 339, startPoint y: 93, endPoint x: 334, endPoint y: 92, distance: 5.4
click div "Product Name switch parts(hogo) Pieces 2 Select Bag Barrels 100Board Feet Bottl…"
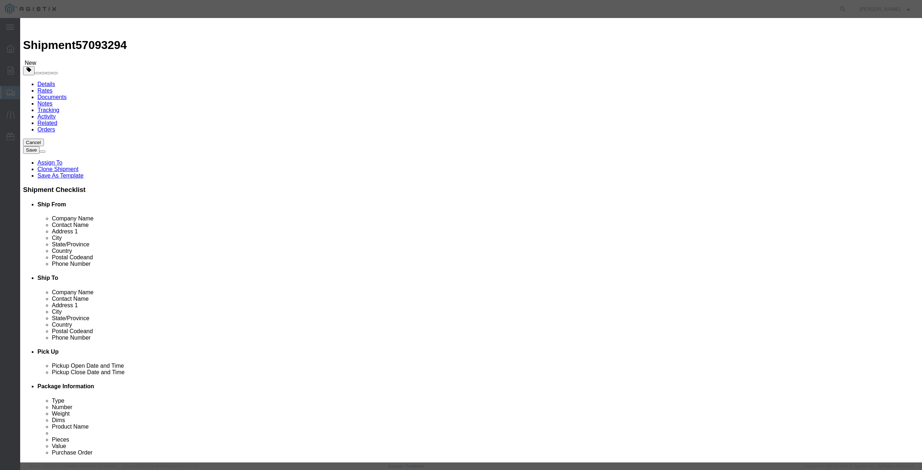
click div "Product Name switch parts(hogo) Pieces 2 Select Bag Barrels 100Board Feet Bottl…"
click select "Select 50 55 60 65 70 85 92.5 100 125 175 250 300 400"
select select
click select "Select 50 55 60 65 70 85 92.5 100 125 175 250 300 400"
click button "Save & Close"
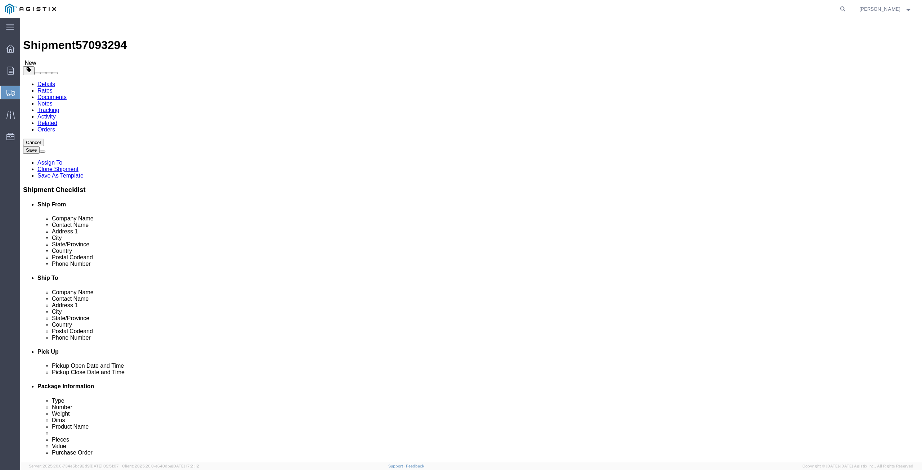
click button "Continue"
click button "Rate Shipment"
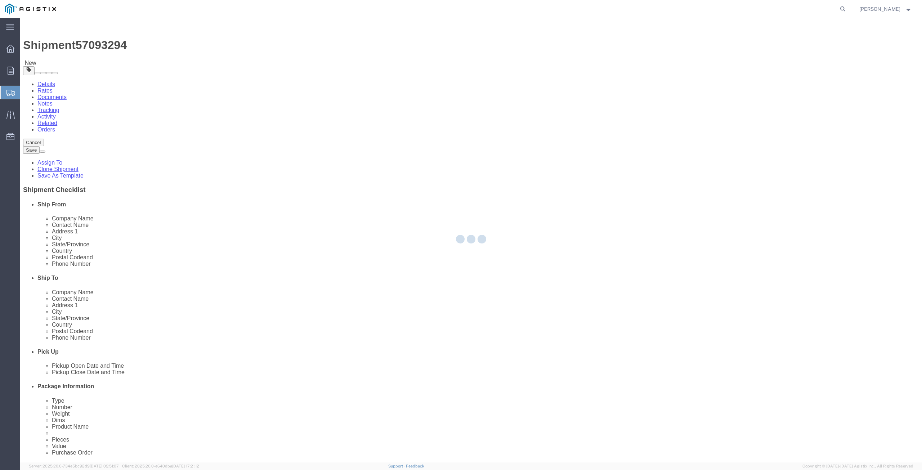
select select
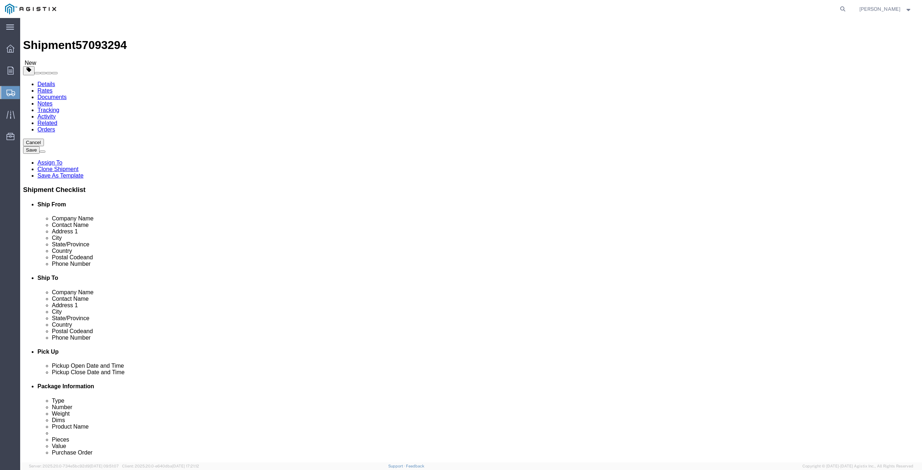
click link "Details"
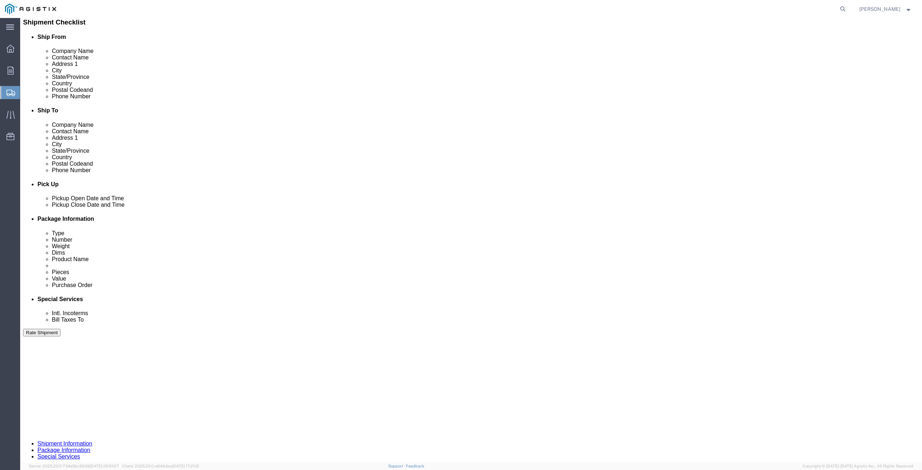
scroll to position [180, 0]
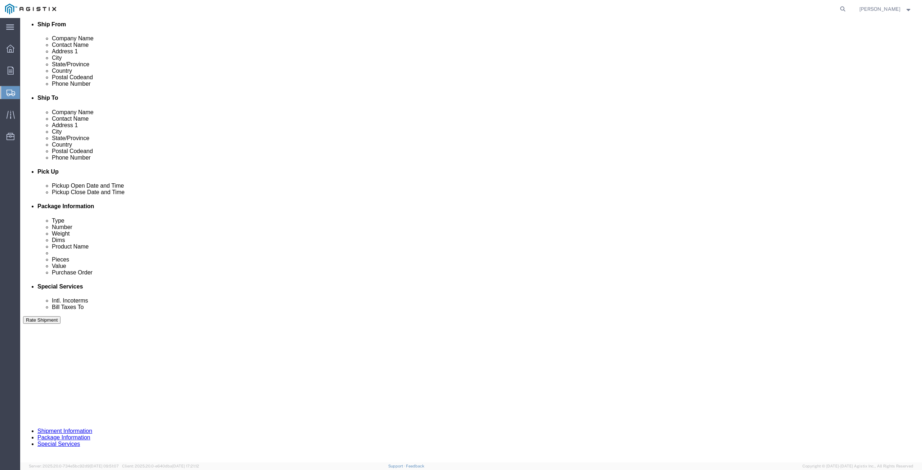
drag, startPoint x: 166, startPoint y: 323, endPoint x: 128, endPoint y: 320, distance: 38.7
click div "Select Account Type Activity ID Airline Appointment Number ASN Batch Request # …"
type input "2701250297"
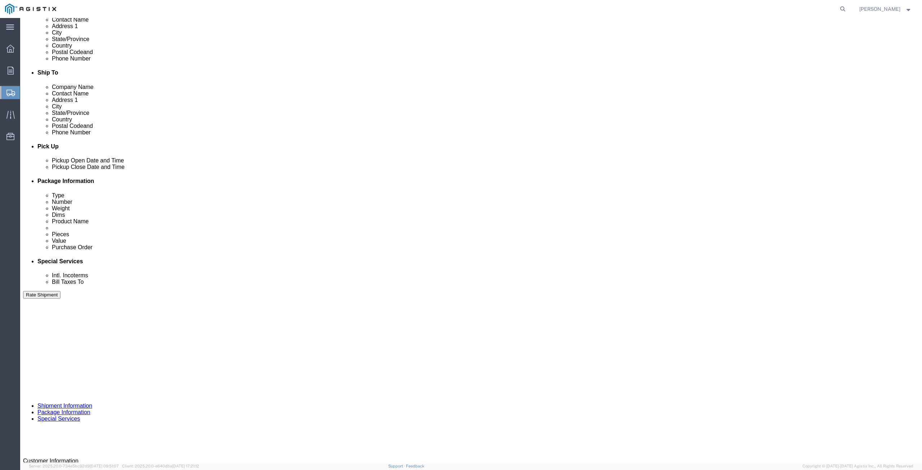
scroll to position [235, 0]
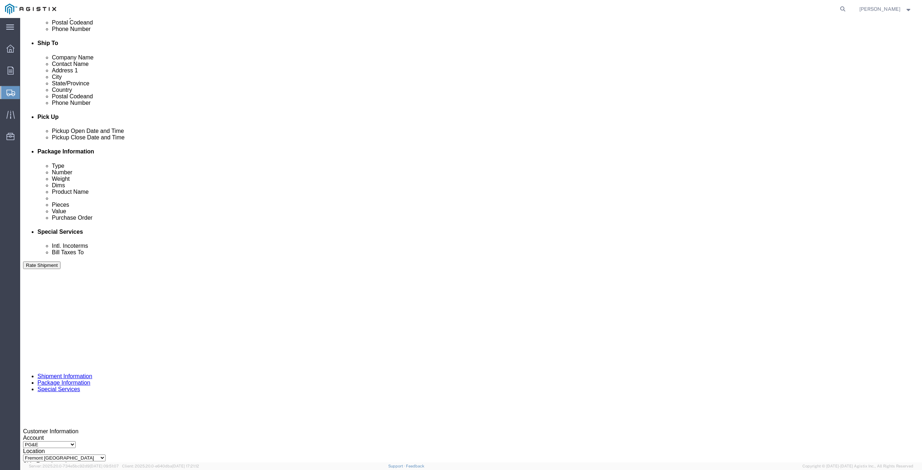
click button "Continue"
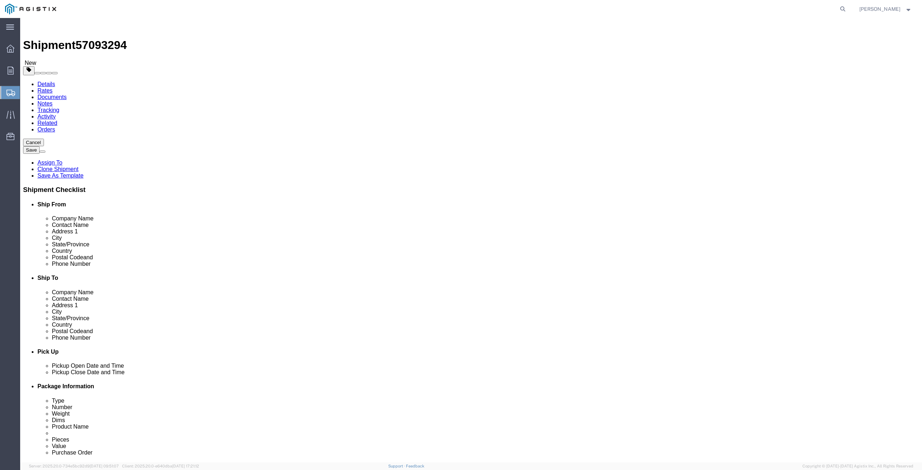
click button "Continue"
click button "Rate Shipment"
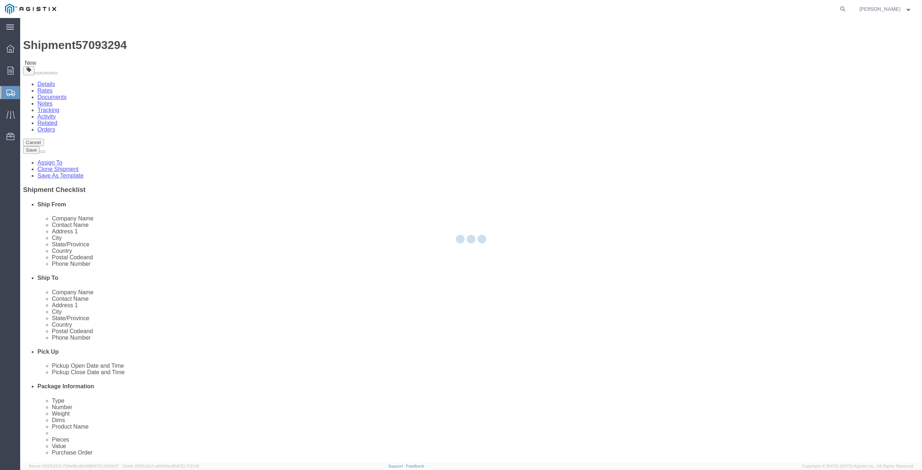
select select
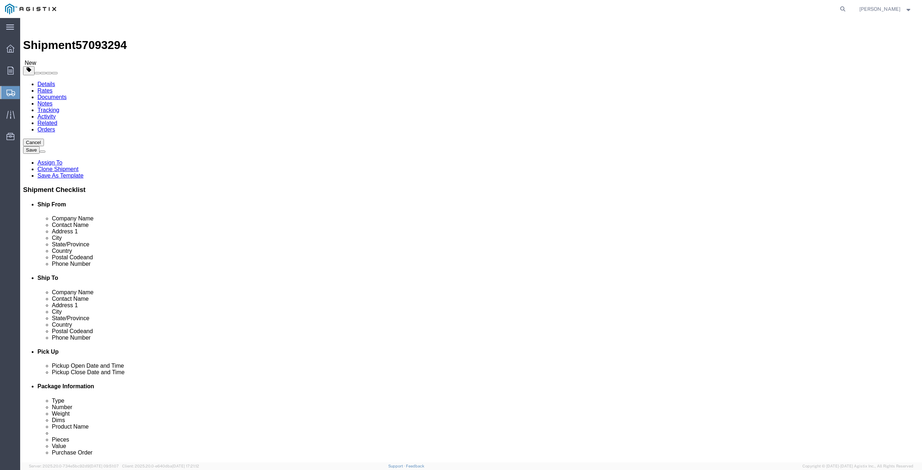
click link "Details"
click select "Select PG&E Southern States LLC"
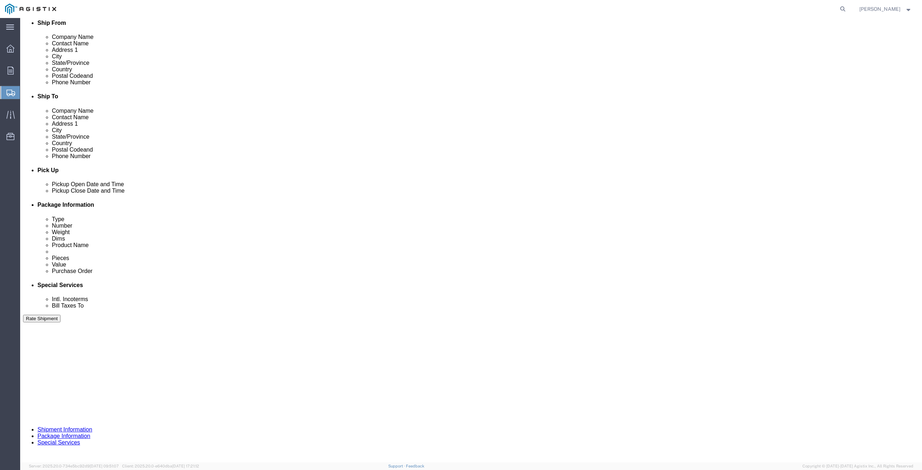
scroll to position [235, 0]
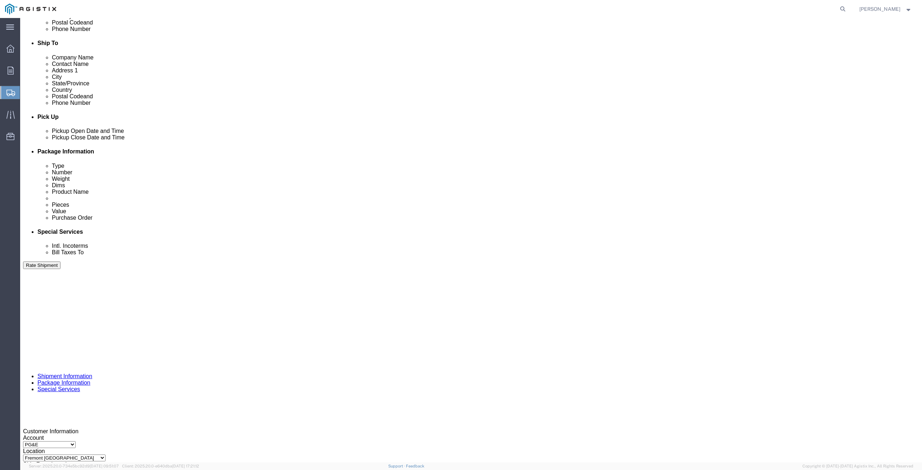
click button "Rate Shipment"
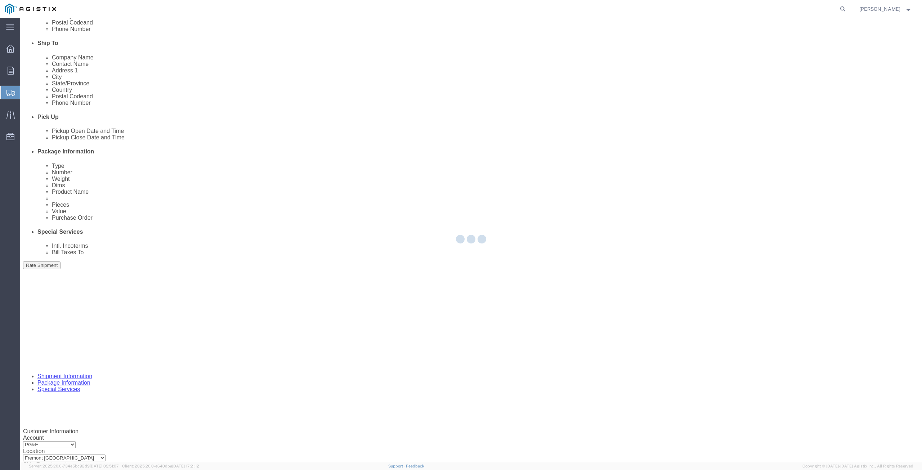
select select
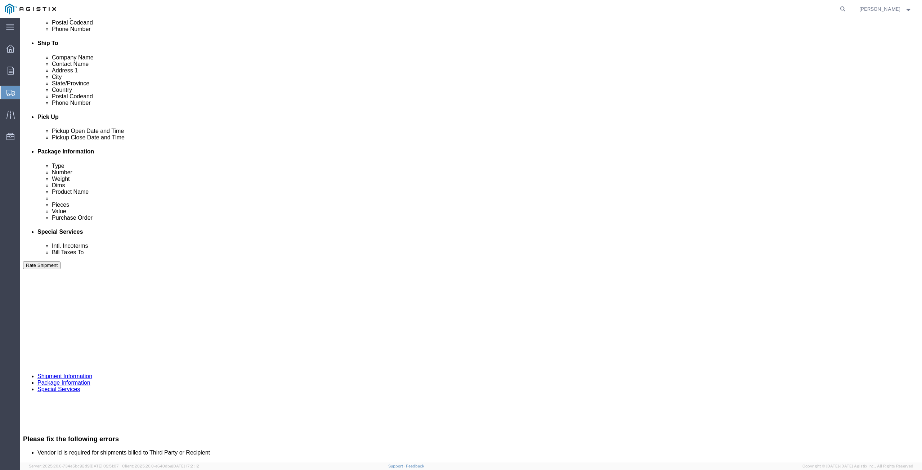
click link "Details"
click select "Select Account Type Activity ID Airline Appointment Number ASN Batch Request # …"
click div "References Add reference"
click select "Select Account Type Activity ID Airline Appointment Number ASN Batch Request # …"
click div "References Add reference"
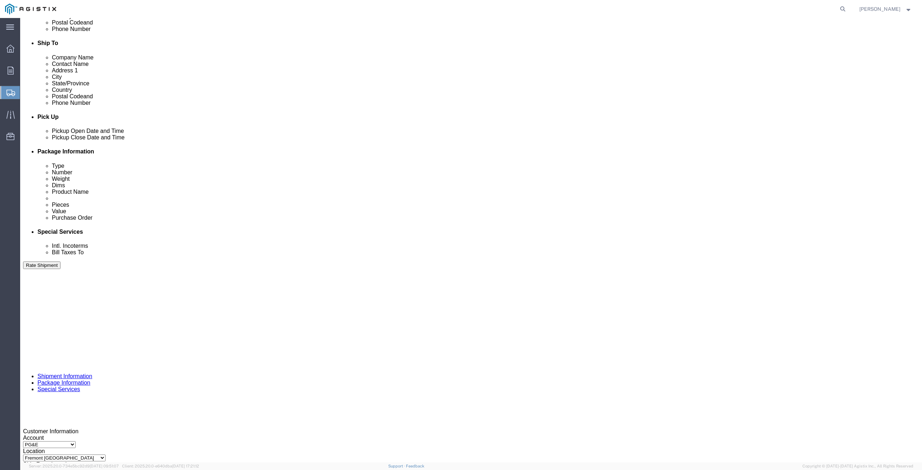
click button "Rate Shipment"
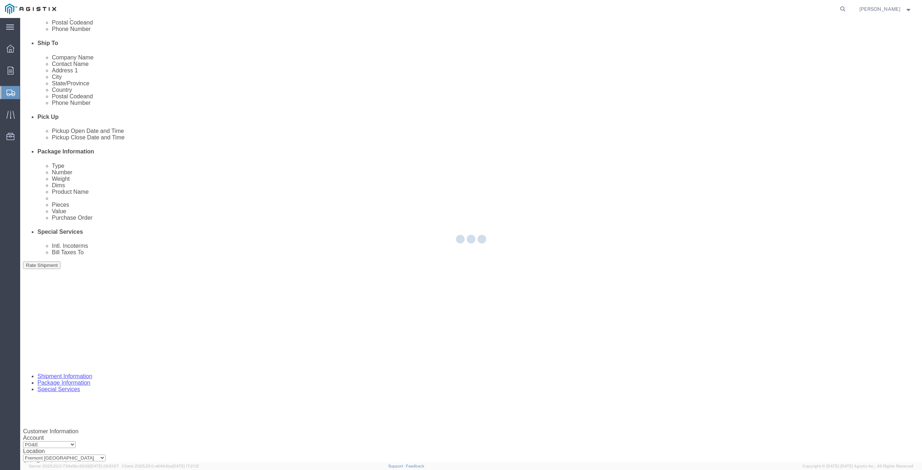
select select
